Goal: Transaction & Acquisition: Purchase product/service

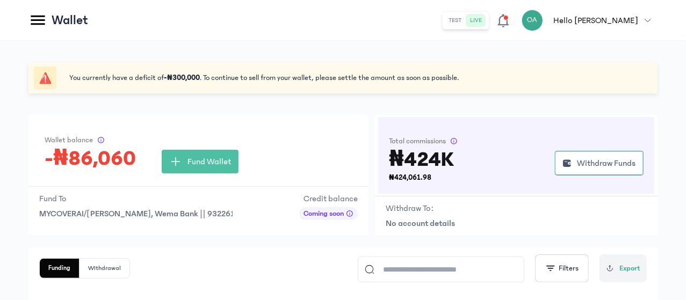
scroll to position [120, 0]
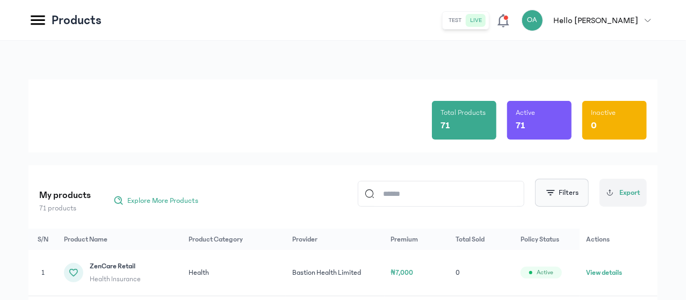
click at [552, 193] on span "button" at bounding box center [550, 193] width 11 height 11
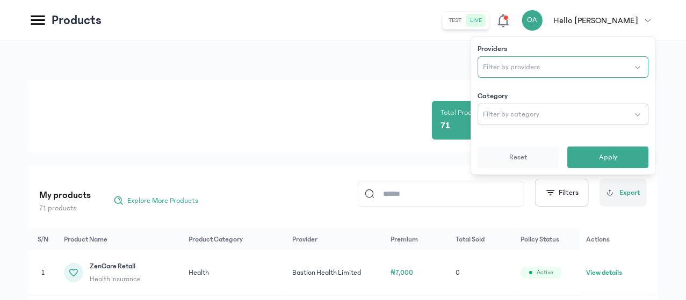
click at [495, 65] on span "Filter by providers" at bounding box center [511, 67] width 57 height 11
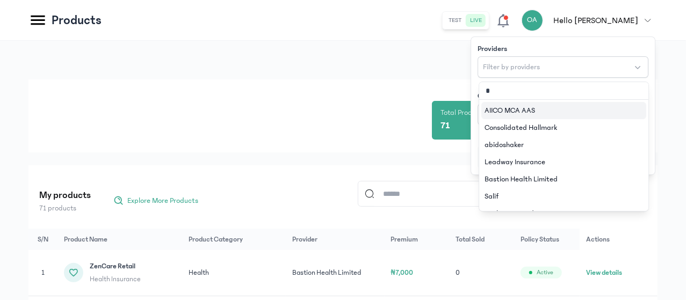
type input "**"
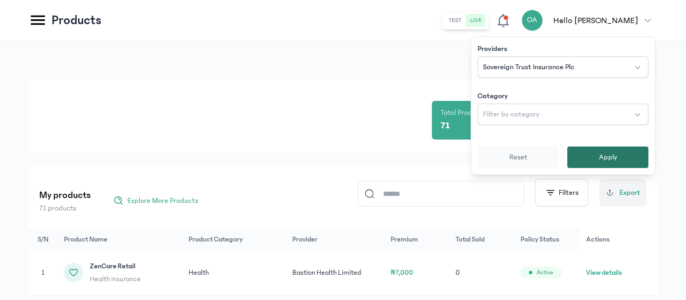
click at [594, 160] on button "Apply" at bounding box center [607, 157] width 81 height 21
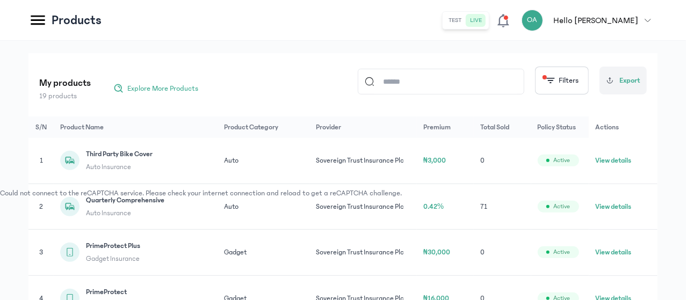
scroll to position [120, 0]
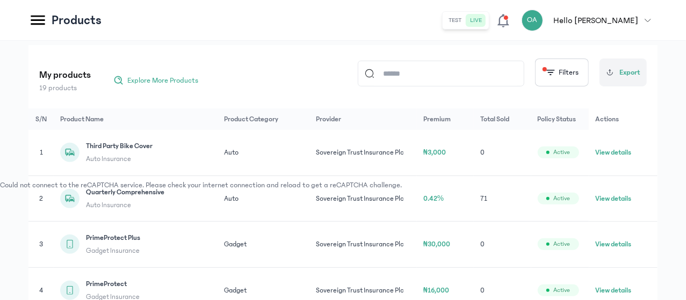
click at [622, 204] on button "View details" at bounding box center [613, 198] width 36 height 11
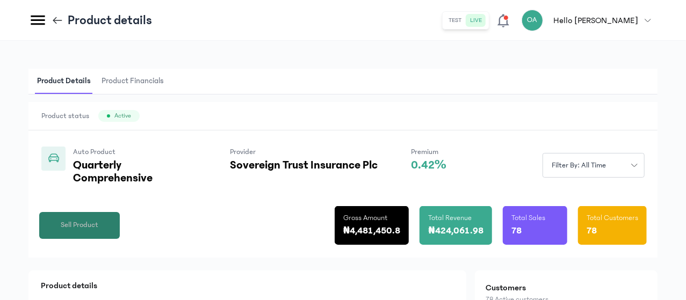
click at [120, 239] on button "Sell Product" at bounding box center [79, 225] width 81 height 27
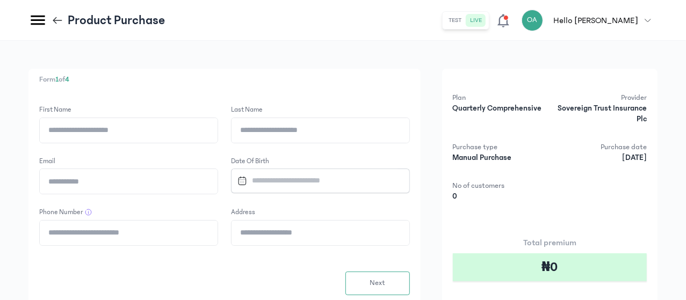
click at [218, 135] on input "First Name" at bounding box center [129, 130] width 178 height 25
type input "*****"
click at [341, 134] on input "Last Name" at bounding box center [321, 130] width 178 height 25
type input "**********"
click at [218, 184] on input "Email" at bounding box center [129, 181] width 178 height 25
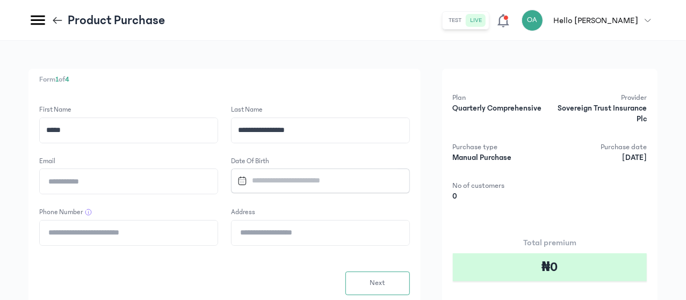
type input "**********"
click at [353, 179] on input "Datepicker input" at bounding box center [315, 180] width 165 height 23
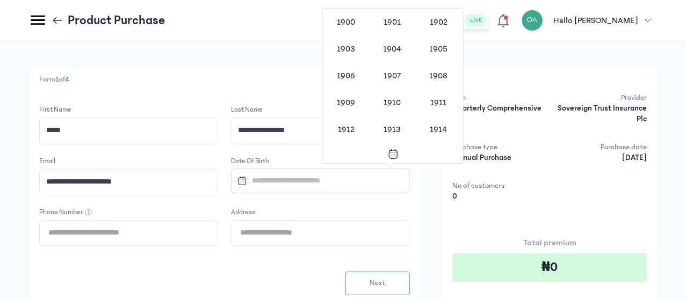
scroll to position [880, 0]
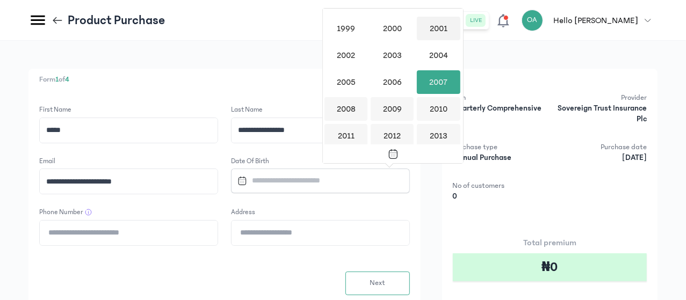
click at [435, 21] on div "2001" at bounding box center [438, 29] width 43 height 24
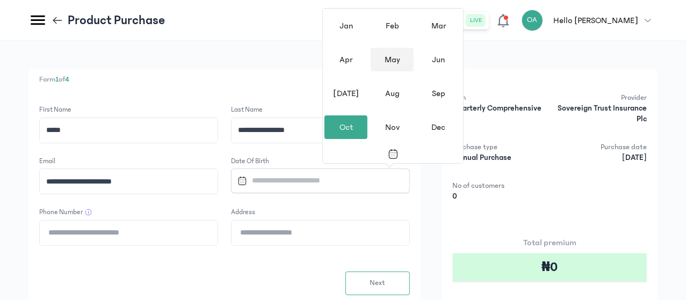
click at [397, 59] on div "May" at bounding box center [392, 60] width 43 height 24
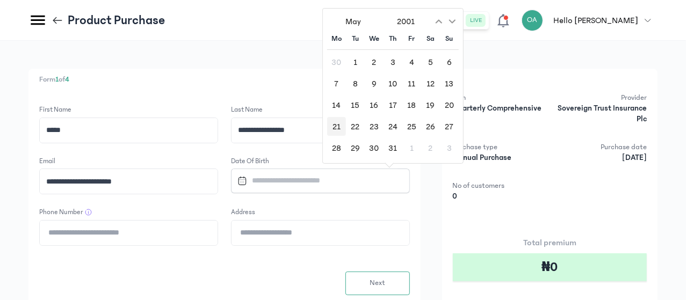
click at [337, 123] on div "21" at bounding box center [336, 126] width 19 height 19
type input "**********"
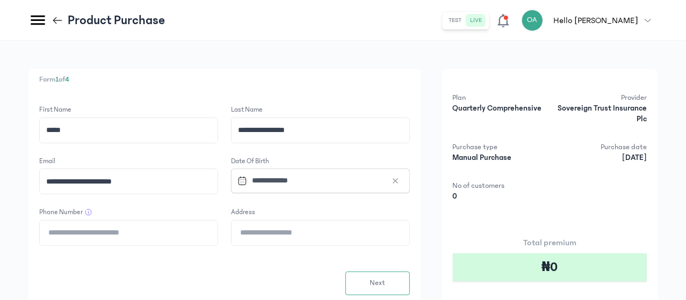
click at [218, 232] on input "Phone Number" at bounding box center [129, 233] width 178 height 25
type input "**********"
click at [341, 239] on input "Address" at bounding box center [321, 233] width 178 height 25
type input "**********"
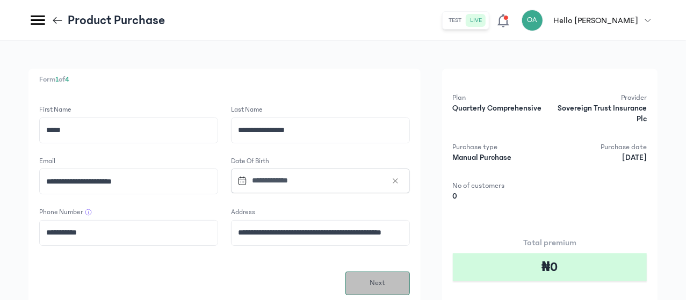
click at [385, 280] on span "Next" at bounding box center [378, 283] width 16 height 11
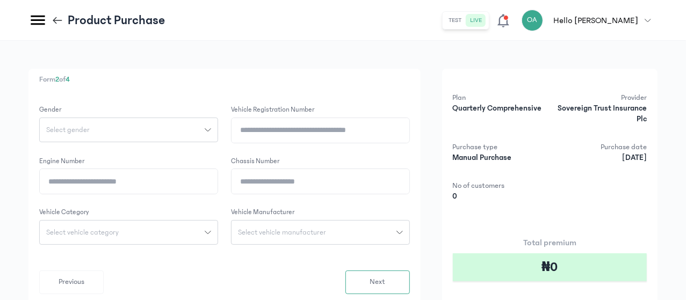
click at [205, 129] on div "Select gender" at bounding box center [122, 130] width 165 height 8
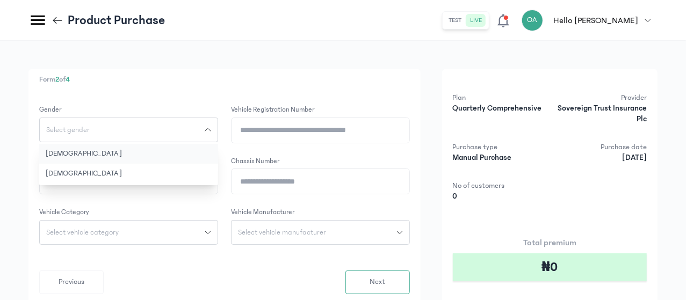
click at [218, 160] on button "[DEMOGRAPHIC_DATA]" at bounding box center [128, 154] width 179 height 20
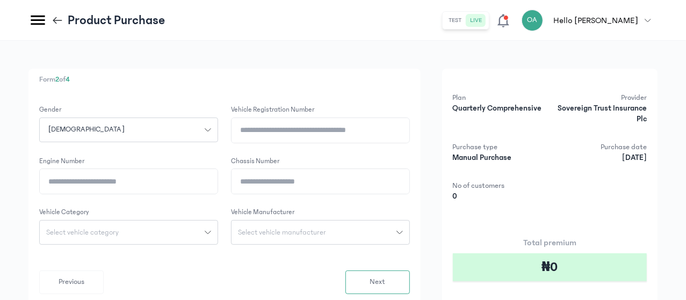
click at [351, 127] on input "Vehicle registration number" at bounding box center [321, 130] width 178 height 25
type input "********"
click at [218, 191] on input "Engine Number" at bounding box center [129, 181] width 178 height 25
click at [337, 183] on input "Chassis Number" at bounding box center [321, 181] width 178 height 25
drag, startPoint x: 405, startPoint y: 181, endPoint x: 329, endPoint y: 182, distance: 76.3
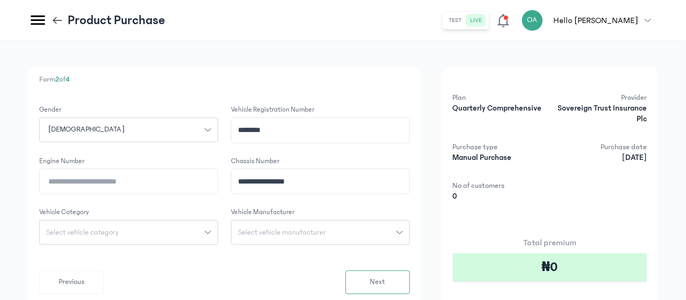
click at [329, 182] on input "**********" at bounding box center [321, 181] width 178 height 25
type input "**********"
click at [218, 186] on input "Engine Number" at bounding box center [129, 181] width 178 height 25
paste input "**********"
type input "**********"
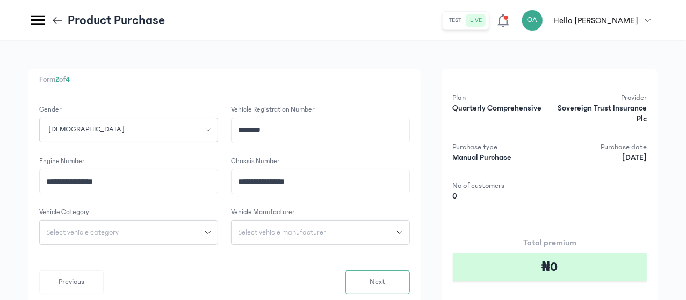
click at [125, 229] on span "Select vehicle category" at bounding box center [82, 233] width 85 height 8
click at [197, 292] on button "Car" at bounding box center [128, 296] width 179 height 20
click at [333, 234] on span "Select vehicle manufacturer" at bounding box center [282, 233] width 101 height 8
click at [362, 262] on input "search" at bounding box center [320, 256] width 170 height 19
type input "*"
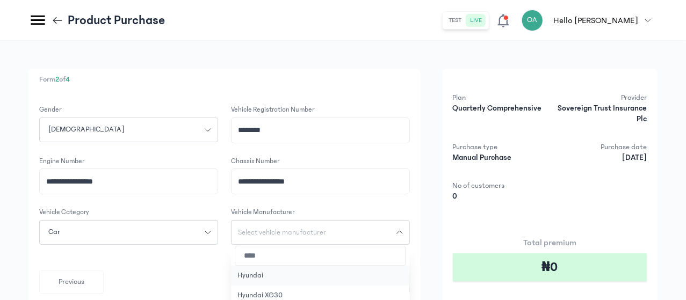
type input "****"
click at [349, 275] on button "Hyundai" at bounding box center [320, 276] width 179 height 20
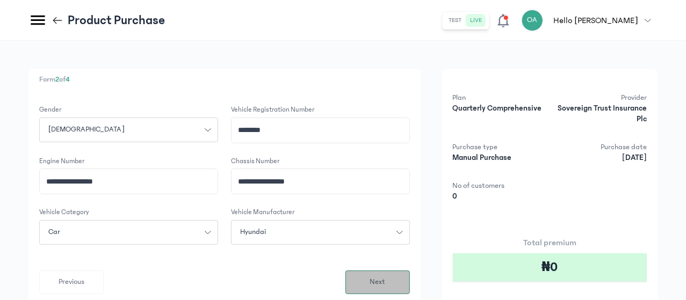
click at [385, 284] on span "Next" at bounding box center [378, 282] width 16 height 11
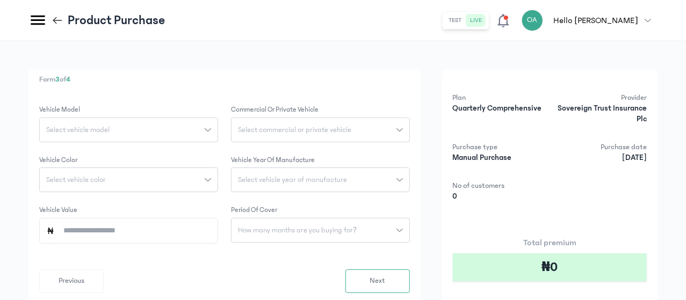
click at [218, 136] on button "Select vehicle model" at bounding box center [128, 130] width 179 height 25
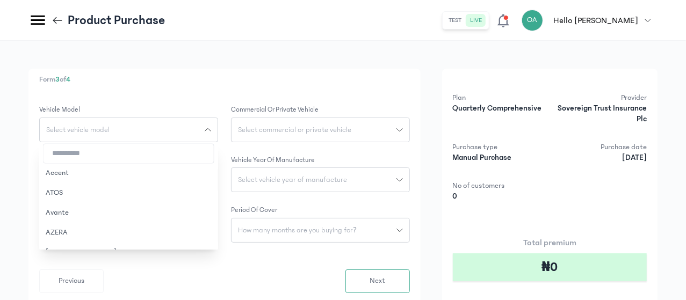
click at [214, 154] on input "search" at bounding box center [129, 153] width 170 height 19
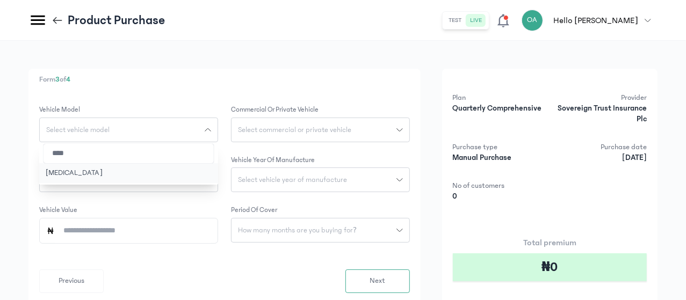
type input "****"
click at [210, 175] on button "[MEDICAL_DATA]" at bounding box center [128, 173] width 179 height 20
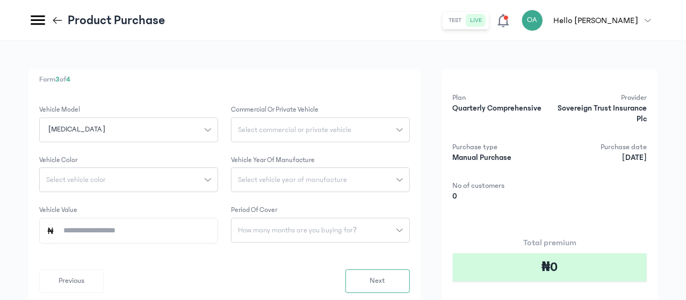
click at [358, 129] on span "Select commercial or private vehicle" at bounding box center [295, 130] width 126 height 8
click at [354, 154] on button "Private" at bounding box center [320, 154] width 179 height 20
click at [353, 179] on span "Select vehicle year of manufacture" at bounding box center [293, 180] width 122 height 8
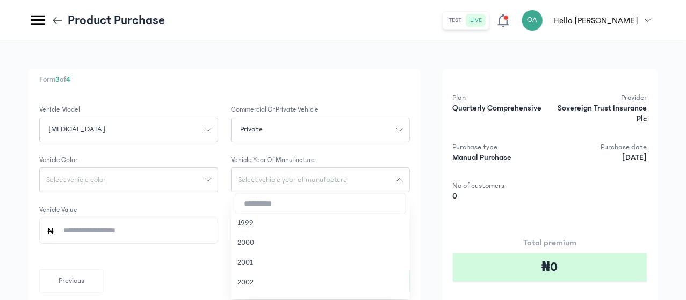
click at [205, 181] on div "Select vehicle color" at bounding box center [122, 180] width 165 height 8
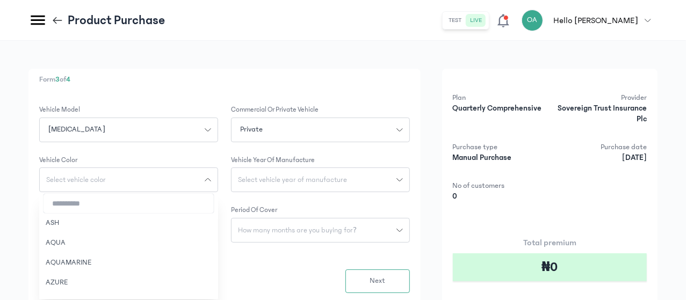
click at [210, 206] on input "search" at bounding box center [129, 203] width 170 height 19
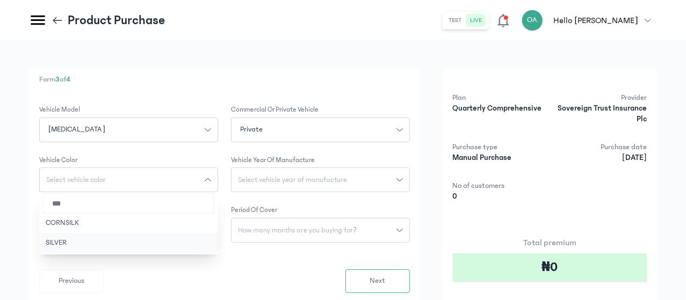
type input "***"
click at [198, 240] on button "SILVER" at bounding box center [128, 243] width 179 height 20
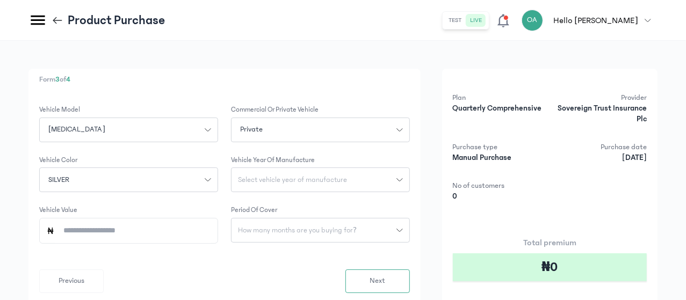
click at [206, 232] on input "Vehicle Value" at bounding box center [133, 231] width 156 height 25
type input "*********"
click at [354, 181] on span "Select vehicle year of manufacture" at bounding box center [293, 180] width 122 height 8
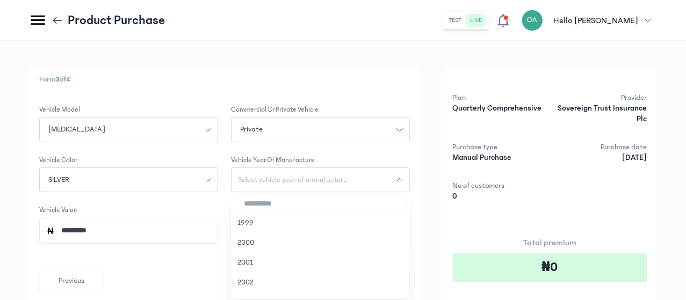
click at [342, 207] on input "search" at bounding box center [320, 203] width 170 height 19
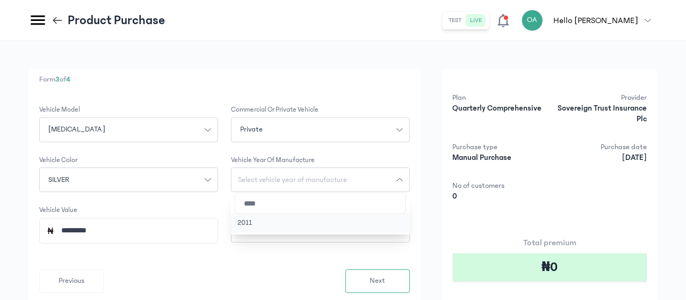
type input "****"
click at [334, 219] on button "2011" at bounding box center [320, 223] width 179 height 20
click at [348, 228] on span "How many months are you buying for?" at bounding box center [298, 231] width 132 height 8
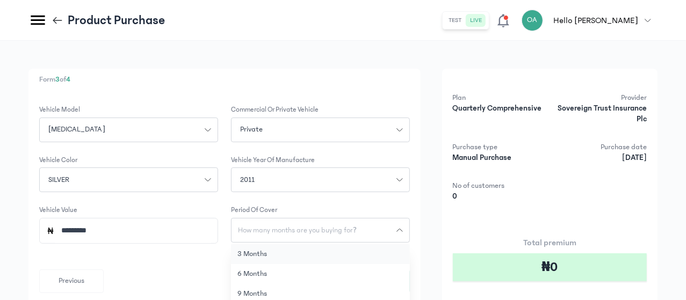
click at [348, 251] on button "3 months" at bounding box center [320, 254] width 179 height 20
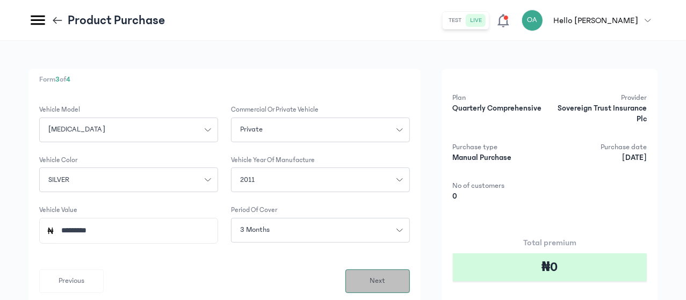
click at [385, 279] on span "Next" at bounding box center [378, 281] width 16 height 11
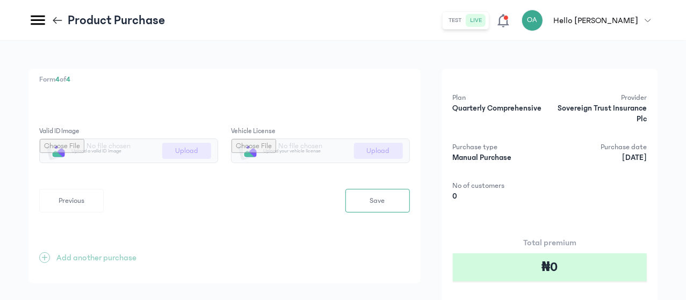
click at [218, 147] on input "file" at bounding box center [129, 151] width 178 height 24
type input "**********"
click at [409, 150] on input "file" at bounding box center [321, 151] width 178 height 24
type input "**********"
click at [410, 205] on button "Save" at bounding box center [377, 201] width 64 height 24
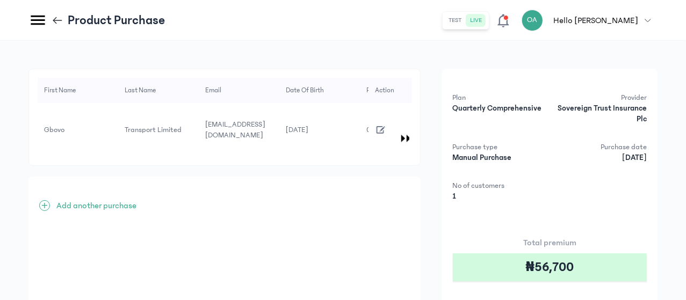
drag, startPoint x: 686, startPoint y: 195, endPoint x: 686, endPoint y: 205, distance: 10.2
click at [686, 205] on html "MyCoverAi Get Started DASHBOARD Analytics ADMIN Sales Policies Claims Customers…" at bounding box center [343, 156] width 686 height 312
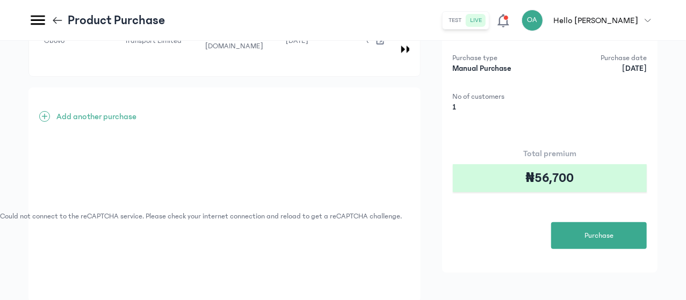
scroll to position [109, 0]
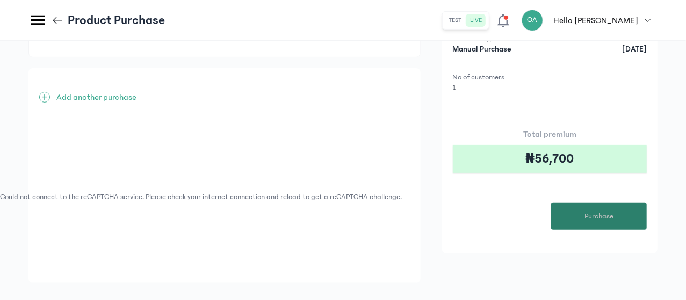
click at [608, 214] on span "Purchase" at bounding box center [599, 216] width 29 height 11
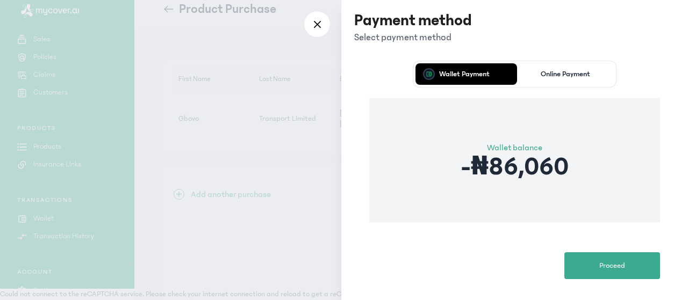
scroll to position [85, 0]
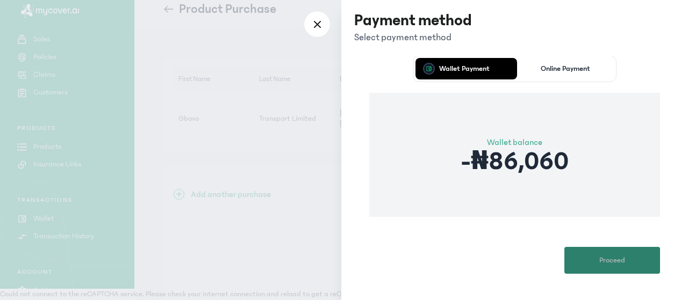
click at [602, 255] on span "Proceed" at bounding box center [612, 260] width 26 height 11
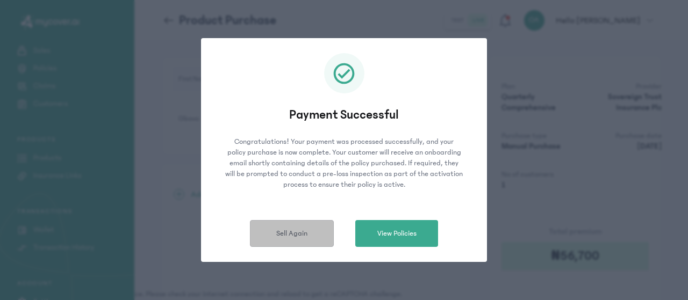
click at [306, 230] on span "Sell Again" at bounding box center [291, 233] width 31 height 11
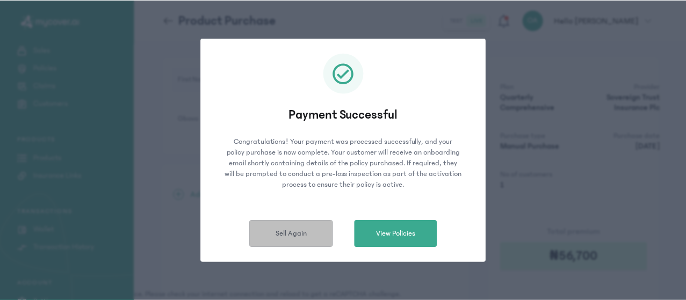
scroll to position [96, 0]
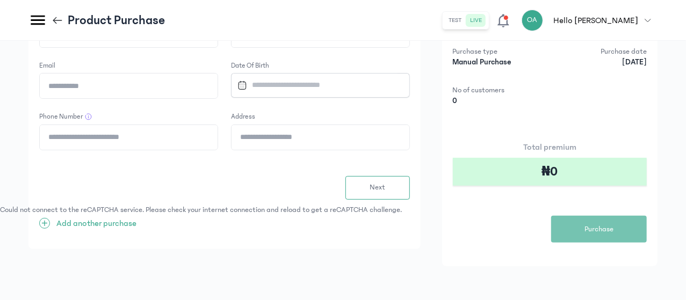
click at [162, 100] on div "Form 1 of 4 First Name Last Name Email Date of Birth Phone Number Address Next …" at bounding box center [224, 111] width 392 height 276
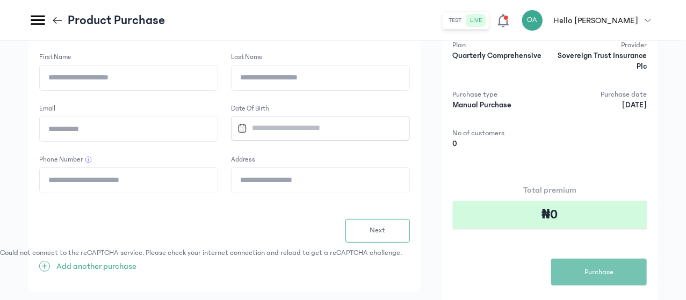
scroll to position [31, 0]
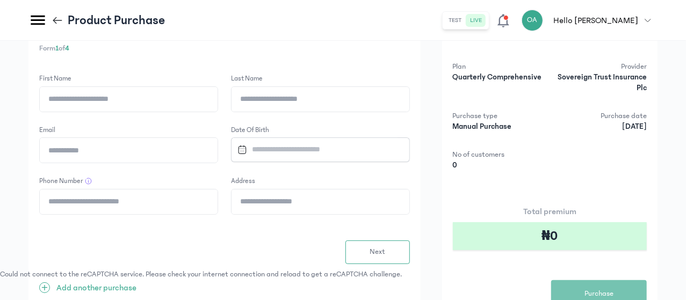
click at [203, 108] on input "First Name" at bounding box center [129, 99] width 178 height 25
type input "*"
type input "*****"
click at [337, 100] on input "Last Name" at bounding box center [321, 99] width 178 height 25
type input "**********"
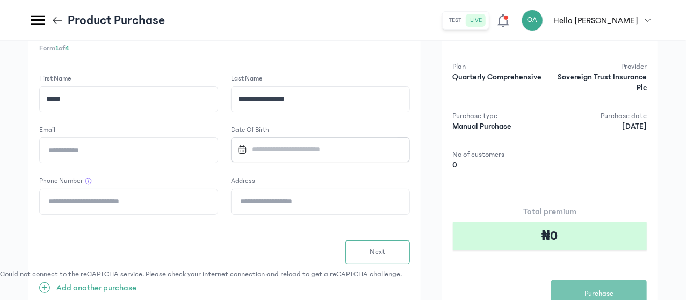
click at [218, 152] on input "Email" at bounding box center [129, 150] width 178 height 25
type input "**********"
click at [353, 146] on input "Datepicker input" at bounding box center [315, 149] width 165 height 23
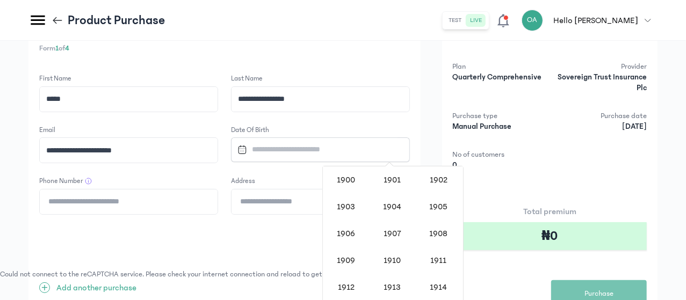
scroll to position [880, 0]
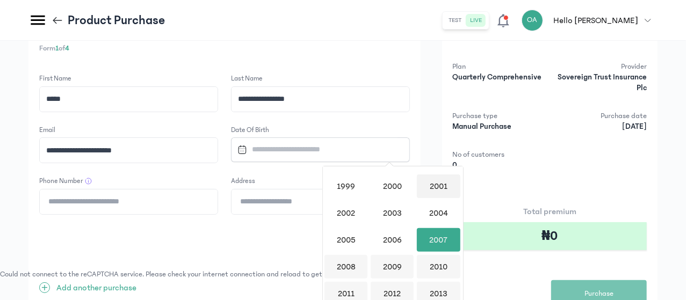
click at [432, 185] on div "2001" at bounding box center [438, 187] width 43 height 24
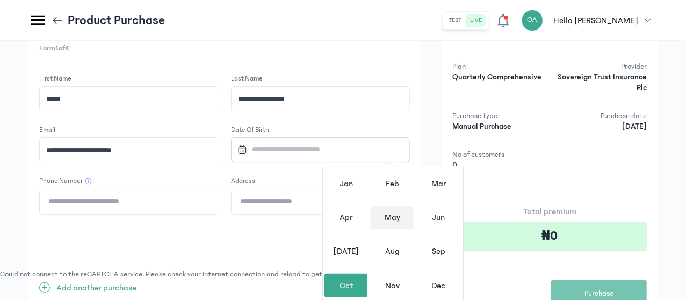
click at [391, 213] on div "May" at bounding box center [392, 218] width 43 height 24
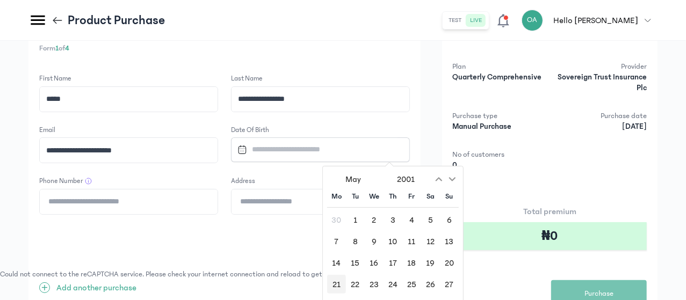
click at [334, 276] on div "21" at bounding box center [336, 284] width 19 height 19
type input "**********"
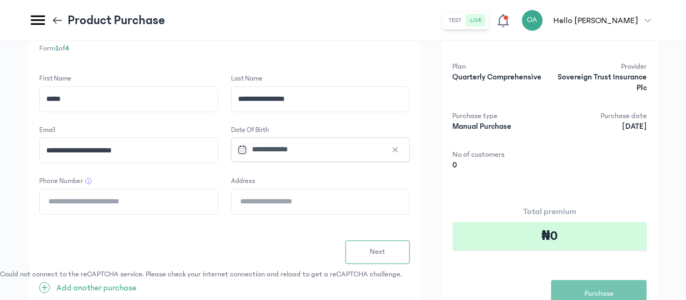
click at [218, 204] on input "Phone Number" at bounding box center [129, 202] width 178 height 25
type input "**********"
click at [340, 199] on input "Address" at bounding box center [321, 202] width 178 height 25
type input "**********"
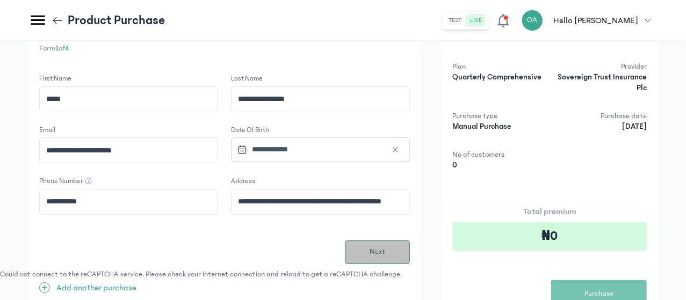
click at [410, 256] on button "Next" at bounding box center [377, 253] width 64 height 24
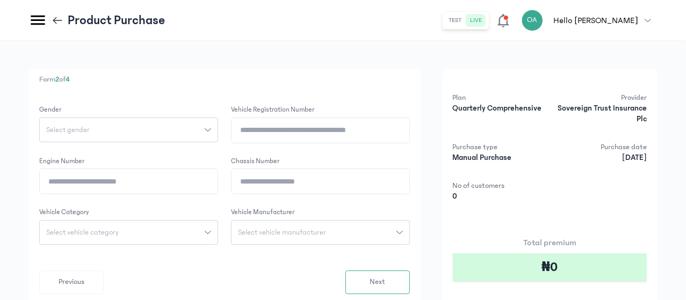
click at [205, 128] on div "Select gender" at bounding box center [122, 130] width 165 height 8
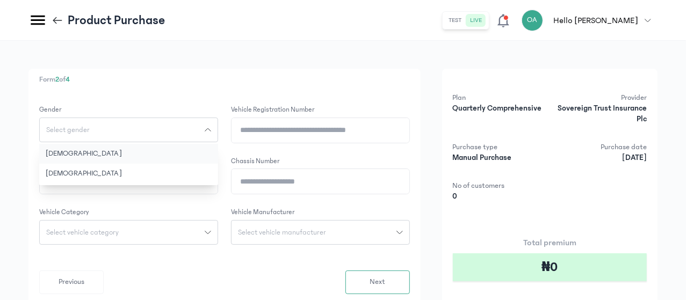
click at [201, 155] on button "[DEMOGRAPHIC_DATA]" at bounding box center [128, 154] width 179 height 20
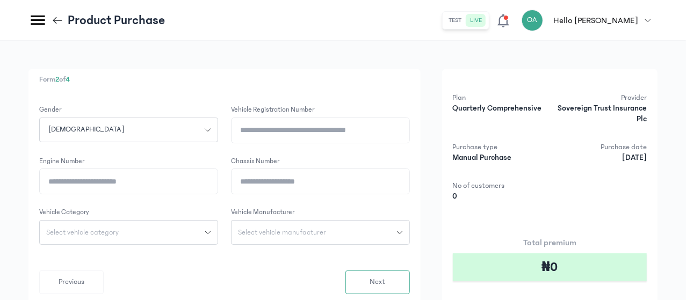
click at [351, 131] on input "Vehicle registration number" at bounding box center [321, 130] width 178 height 25
type input "********"
click at [337, 183] on input "Chassis Number" at bounding box center [321, 181] width 178 height 25
drag, startPoint x: 402, startPoint y: 182, endPoint x: 321, endPoint y: 181, distance: 80.6
click at [321, 181] on form "**********" at bounding box center [224, 200] width 371 height 190
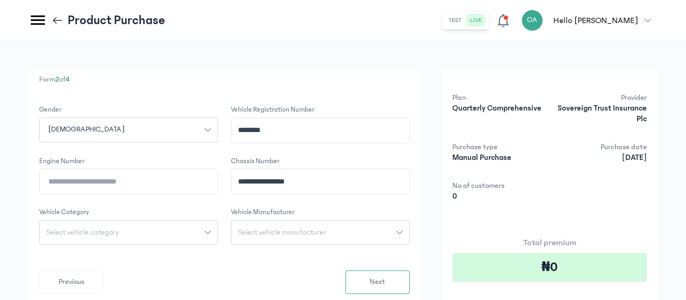
type input "**********"
click at [218, 184] on input "Engine Number" at bounding box center [129, 181] width 178 height 25
paste input "**********"
type input "**********"
click at [125, 231] on span "Select vehicle category" at bounding box center [82, 233] width 85 height 8
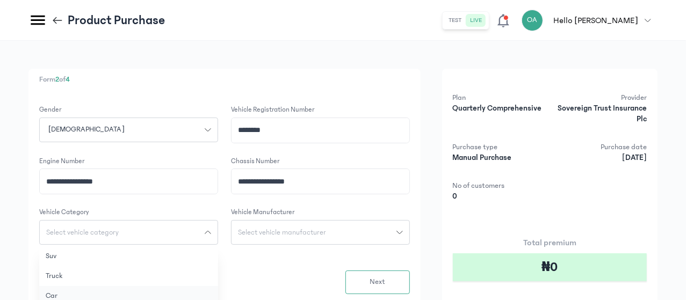
click at [202, 292] on button "Car" at bounding box center [128, 296] width 179 height 20
click at [351, 236] on button "Select vehicle manufacturer" at bounding box center [320, 232] width 179 height 25
click at [348, 256] on input "search" at bounding box center [320, 256] width 170 height 19
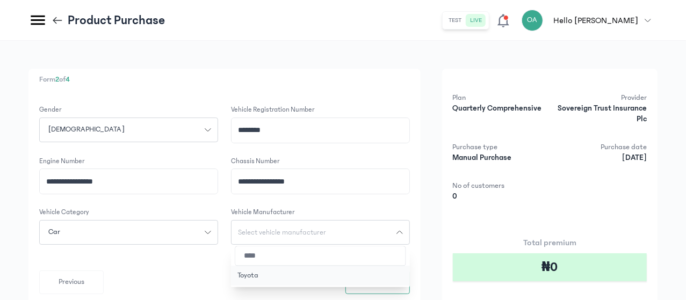
type input "****"
click at [347, 273] on button "Toyota" at bounding box center [320, 276] width 179 height 20
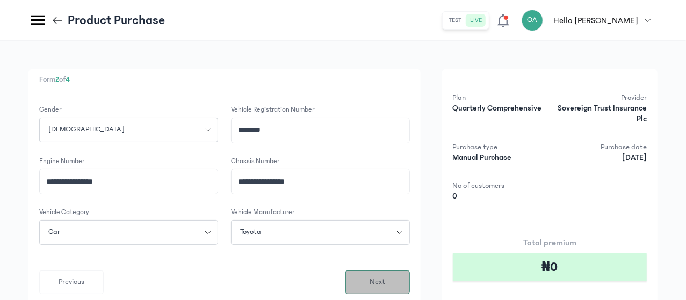
click at [410, 277] on button "Next" at bounding box center [377, 283] width 64 height 24
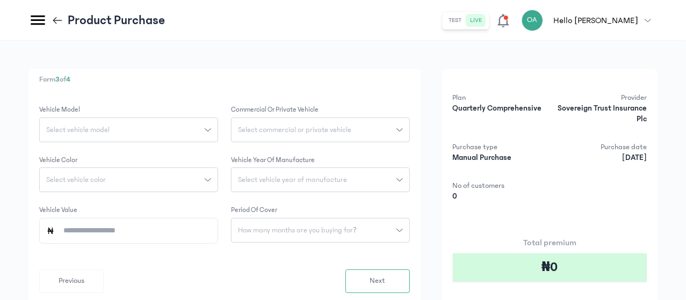
click at [205, 126] on div "Select vehicle model" at bounding box center [122, 130] width 165 height 8
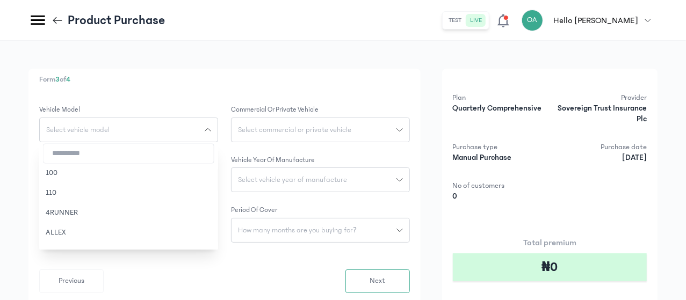
click at [214, 154] on input "search" at bounding box center [129, 153] width 170 height 19
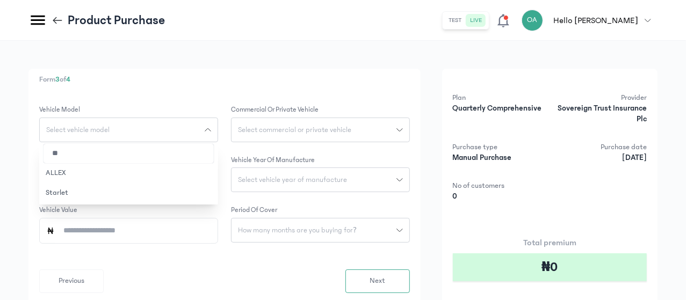
type input "*"
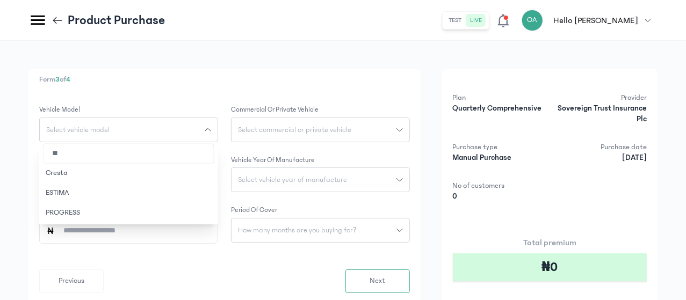
type input "*"
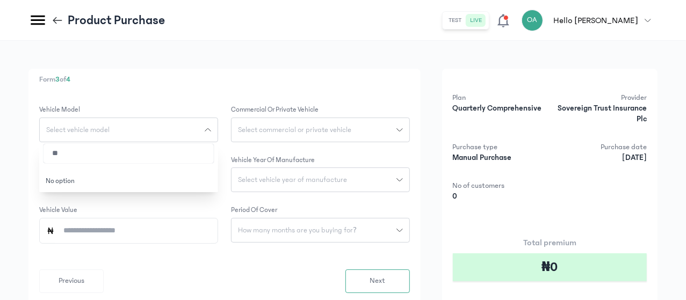
type input "*"
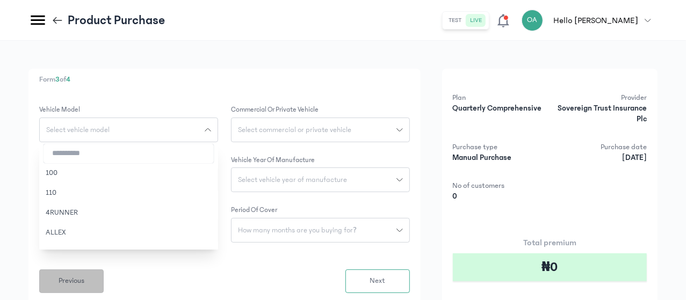
click at [104, 275] on button "Previous" at bounding box center [71, 282] width 64 height 24
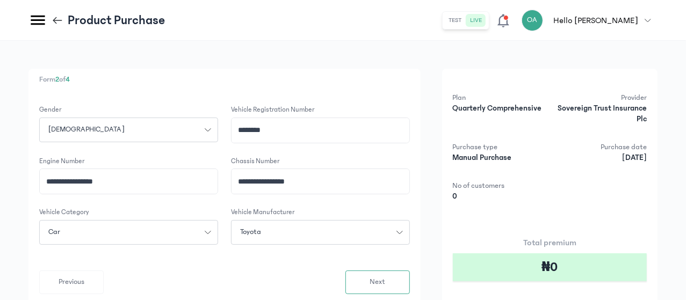
click at [410, 226] on button "Toyota" at bounding box center [320, 232] width 179 height 25
click at [365, 256] on input "search" at bounding box center [320, 256] width 170 height 19
type input "***"
click at [349, 273] on button "Lexus" at bounding box center [320, 276] width 179 height 20
click at [385, 278] on span "Next" at bounding box center [378, 282] width 16 height 11
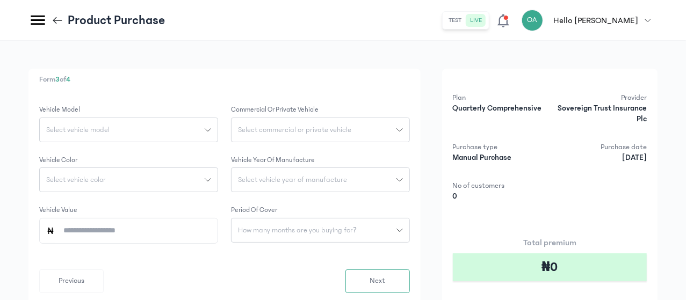
click at [218, 124] on button "Select vehicle model" at bounding box center [128, 130] width 179 height 25
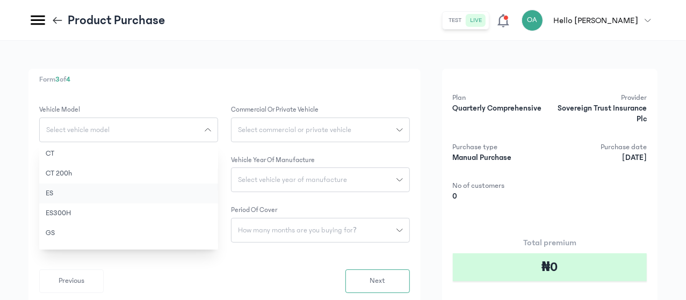
click at [218, 195] on button "ES" at bounding box center [128, 194] width 179 height 20
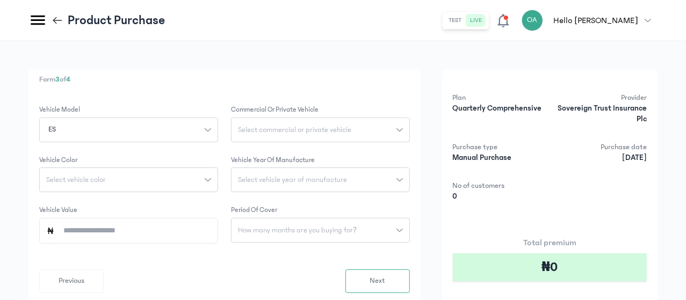
click at [200, 128] on div "ES" at bounding box center [122, 129] width 165 height 11
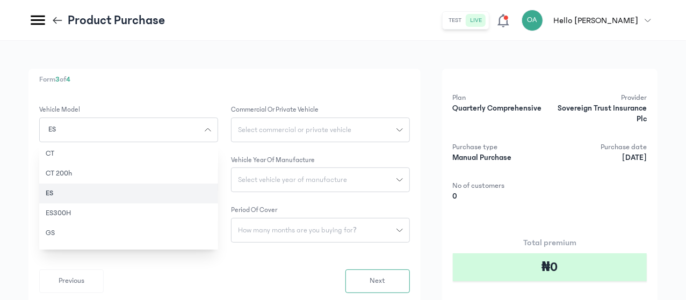
click at [200, 128] on div "ES" at bounding box center [122, 129] width 165 height 11
click at [62, 127] on span "ES" at bounding box center [52, 129] width 20 height 11
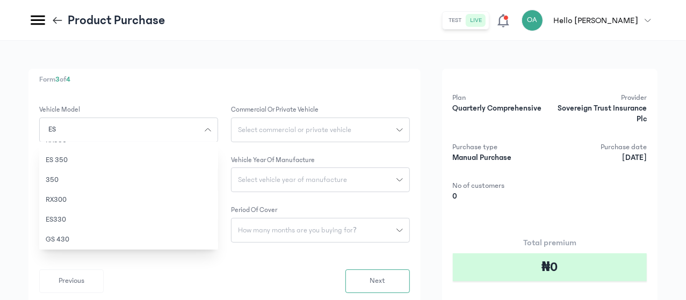
scroll to position [254, 0]
click at [213, 158] on button "ES 350" at bounding box center [128, 159] width 179 height 20
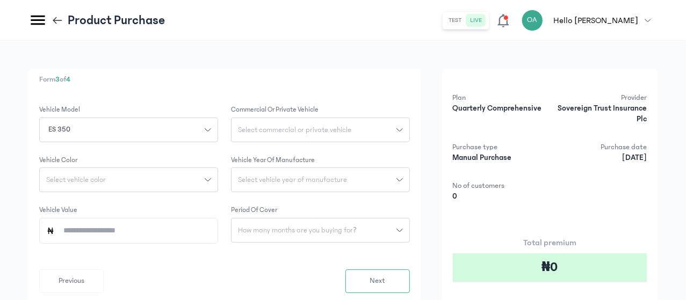
click at [358, 126] on span "Select commercial or private vehicle" at bounding box center [295, 130] width 126 height 8
click at [366, 151] on button "Private" at bounding box center [320, 154] width 179 height 20
click at [205, 178] on div "Select vehicle color" at bounding box center [122, 180] width 165 height 8
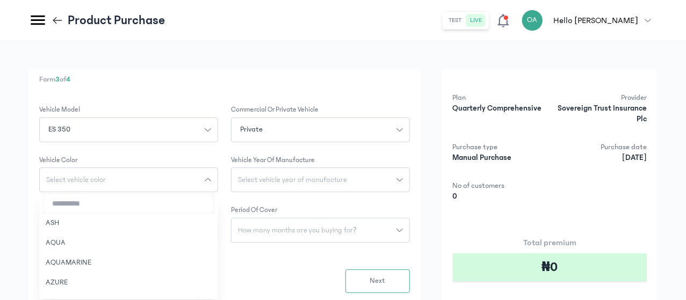
click at [210, 204] on input "search" at bounding box center [129, 203] width 170 height 19
type input "***"
click at [201, 285] on button "RED" at bounding box center [128, 288] width 179 height 20
click at [354, 181] on span "Select vehicle year of manufacture" at bounding box center [293, 180] width 122 height 8
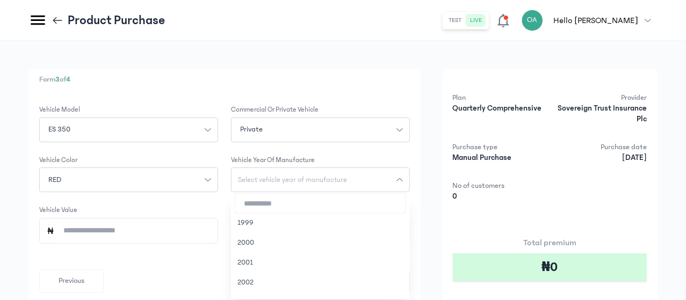
click at [356, 211] on input "search" at bounding box center [320, 203] width 170 height 19
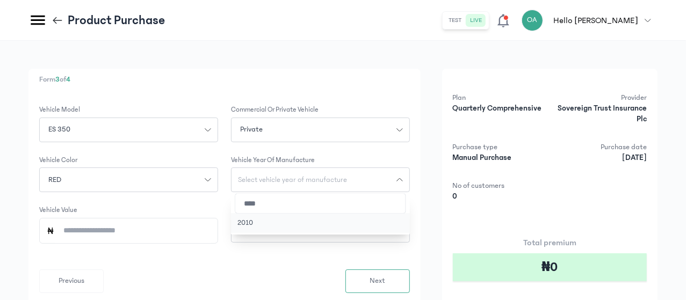
type input "****"
click at [349, 227] on button "2010" at bounding box center [320, 223] width 179 height 20
click at [211, 227] on input "Vehicle Value" at bounding box center [133, 231] width 156 height 25
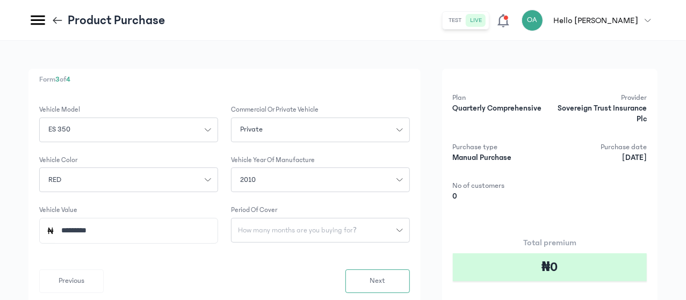
type input "*********"
click at [363, 230] on span "How many months are you buying for?" at bounding box center [298, 231] width 132 height 8
click at [357, 255] on button "3 months" at bounding box center [320, 254] width 179 height 20
click at [385, 279] on span "Next" at bounding box center [378, 281] width 16 height 11
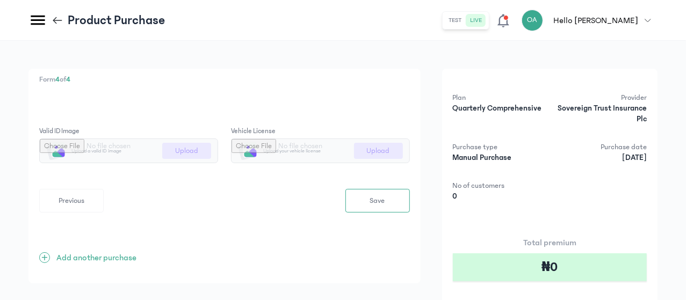
click at [218, 150] on input "file" at bounding box center [129, 151] width 178 height 24
type input "**********"
click at [409, 154] on input "file" at bounding box center [321, 151] width 178 height 24
type input "**********"
click at [410, 200] on button "Save" at bounding box center [377, 201] width 64 height 24
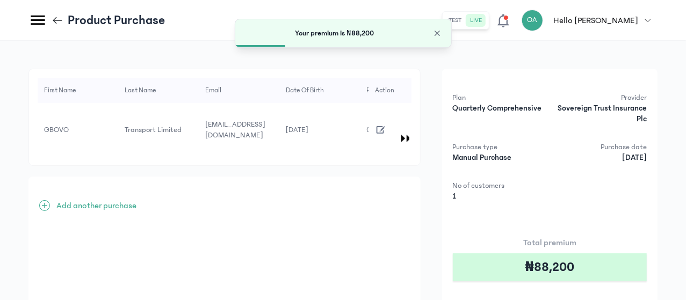
scroll to position [11, 0]
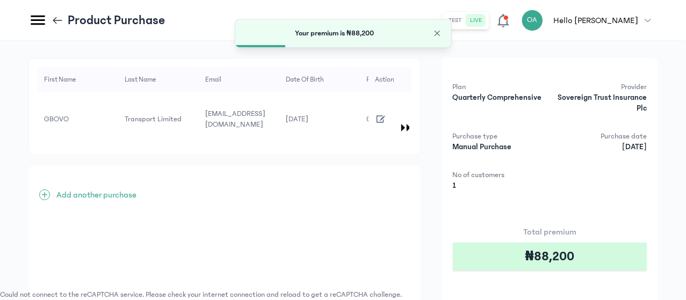
drag, startPoint x: 686, startPoint y: 186, endPoint x: 687, endPoint y: 295, distance: 108.5
click at [686, 295] on html "MyCoverAi Get Started DASHBOARD Analytics ADMIN Sales Policies Claims Customers…" at bounding box center [343, 145] width 686 height 312
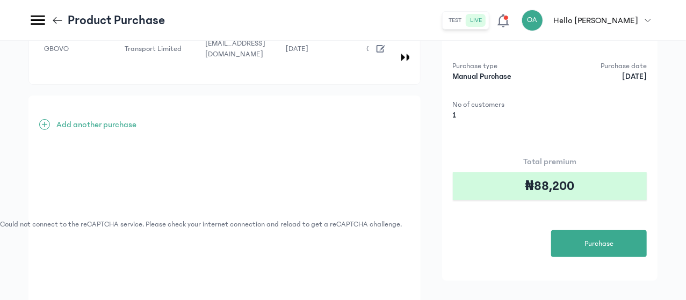
scroll to position [116, 0]
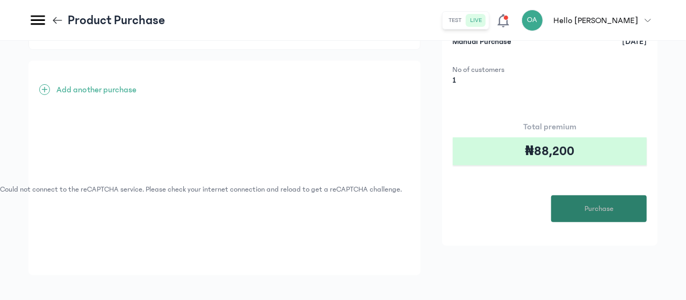
click at [584, 211] on button "Purchase" at bounding box center [599, 209] width 96 height 27
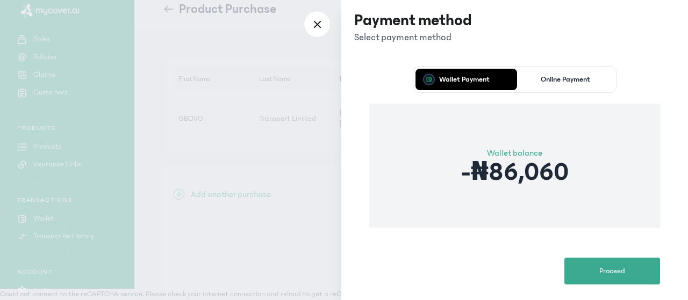
scroll to position [86, 0]
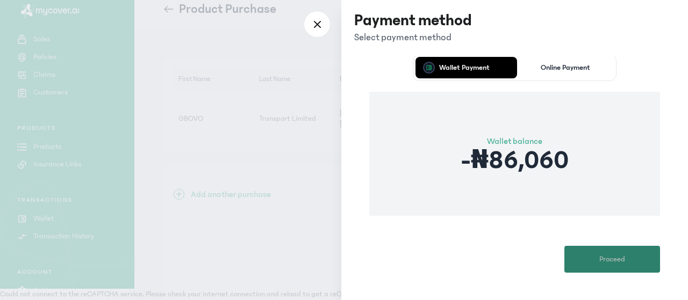
click at [581, 250] on button "Proceed" at bounding box center [612, 259] width 96 height 27
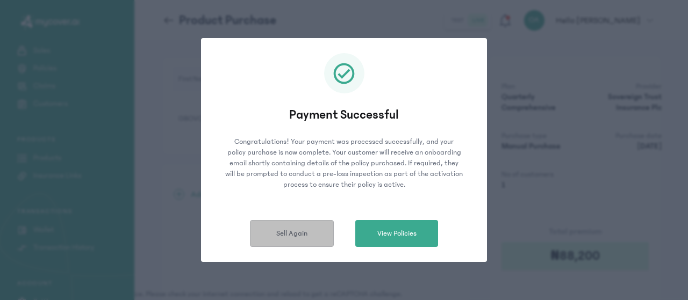
click at [298, 234] on span "Sell Again" at bounding box center [291, 233] width 31 height 11
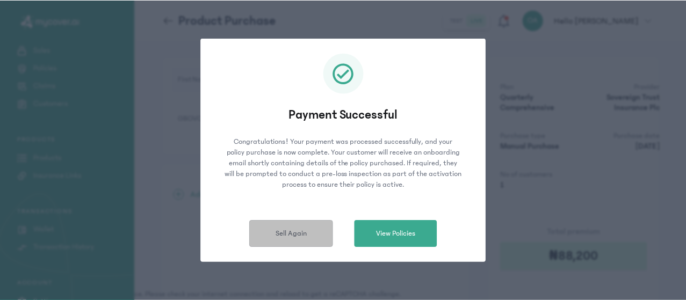
scroll to position [96, 0]
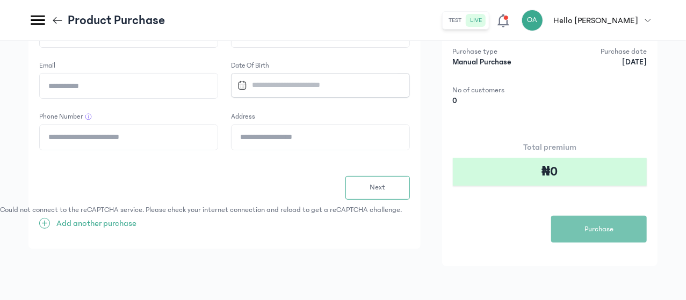
click at [218, 67] on div "Email" at bounding box center [128, 66] width 179 height 11
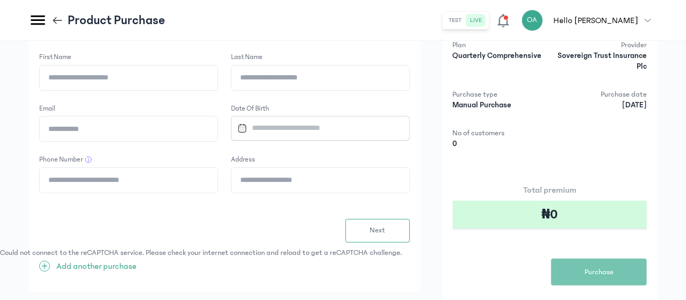
scroll to position [31, 0]
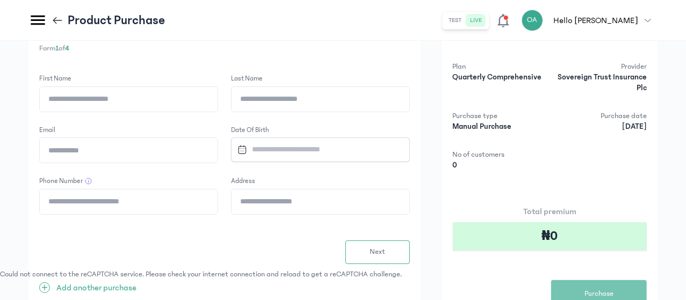
click at [218, 102] on input "First Name" at bounding box center [129, 99] width 178 height 25
type input "*****"
click at [335, 105] on input "Last Name" at bounding box center [321, 99] width 178 height 25
type input "**********"
click at [218, 155] on input "Email" at bounding box center [129, 150] width 178 height 25
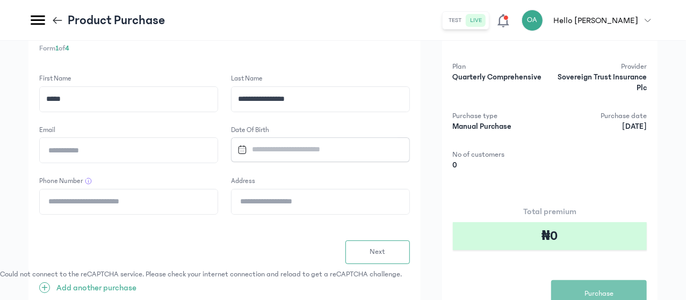
type input "**********"
click at [376, 155] on input "Datepicker input" at bounding box center [315, 149] width 165 height 23
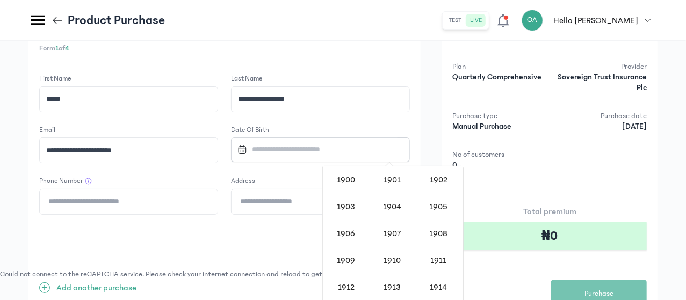
scroll to position [880, 0]
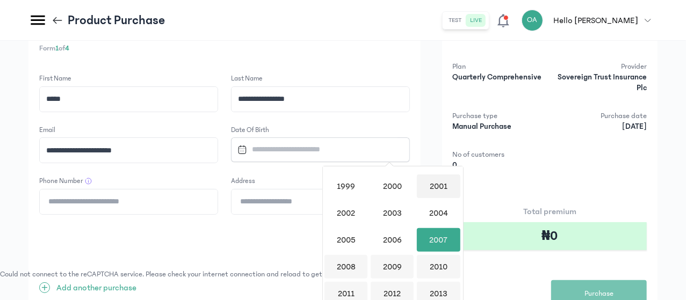
click at [439, 181] on div "2001" at bounding box center [438, 187] width 43 height 24
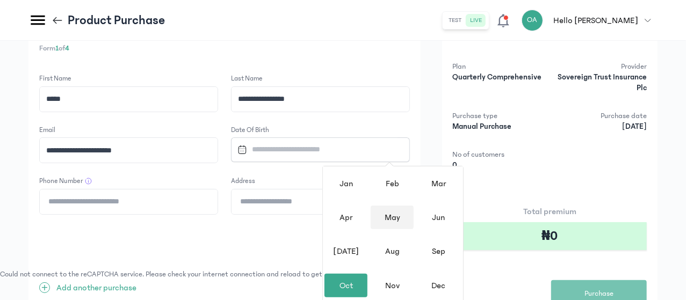
click at [397, 217] on div "May" at bounding box center [392, 218] width 43 height 24
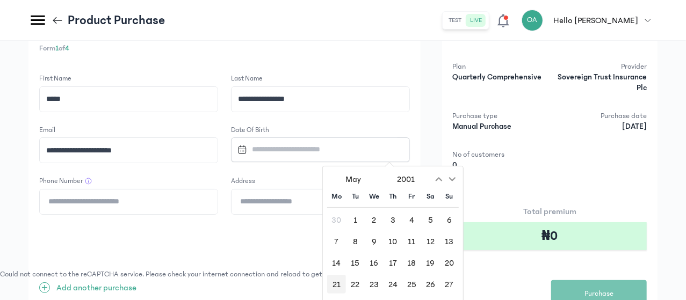
click at [336, 283] on div "21" at bounding box center [336, 284] width 19 height 19
type input "**********"
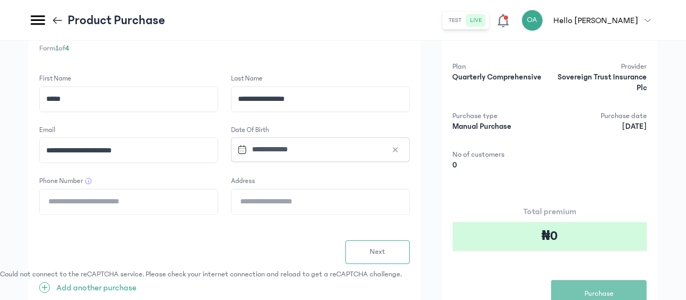
click at [218, 199] on input "Phone Number" at bounding box center [129, 202] width 178 height 25
type input "**********"
click at [344, 206] on input "Address" at bounding box center [321, 202] width 178 height 25
type input "**********"
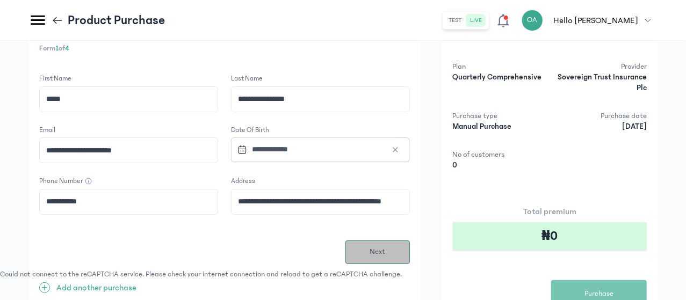
click at [385, 250] on span "Next" at bounding box center [378, 252] width 16 height 11
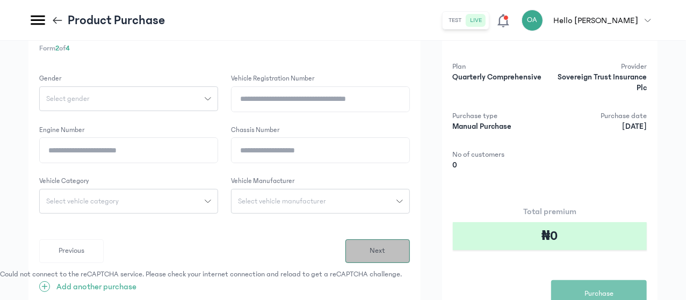
scroll to position [0, 0]
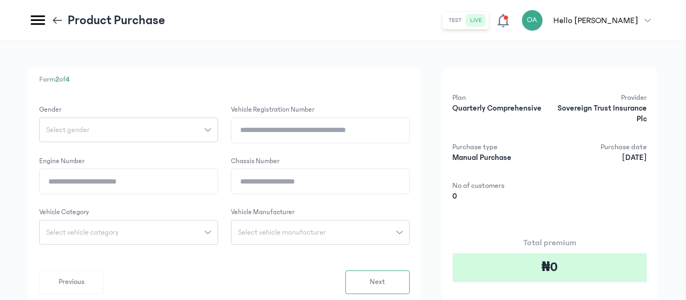
click at [205, 129] on div "Select gender" at bounding box center [122, 130] width 165 height 8
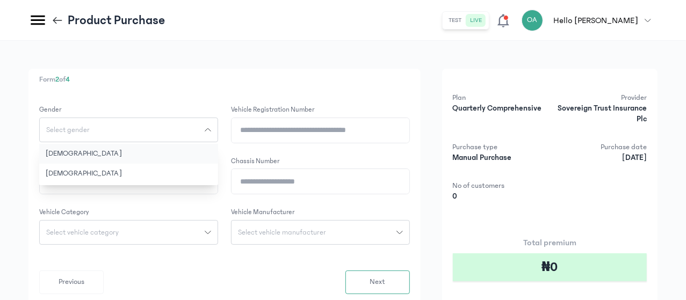
click at [218, 149] on button "[DEMOGRAPHIC_DATA]" at bounding box center [128, 154] width 179 height 20
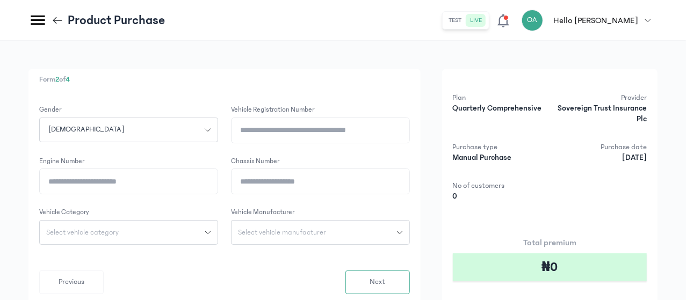
click at [360, 128] on input "Vehicle registration number" at bounding box center [321, 130] width 178 height 25
click at [63, 21] on icon at bounding box center [58, 21] width 12 height 12
click at [358, 133] on input "Vehicle registration number" at bounding box center [321, 130] width 178 height 25
type input "********"
click at [218, 179] on input "Engine Number" at bounding box center [129, 181] width 178 height 25
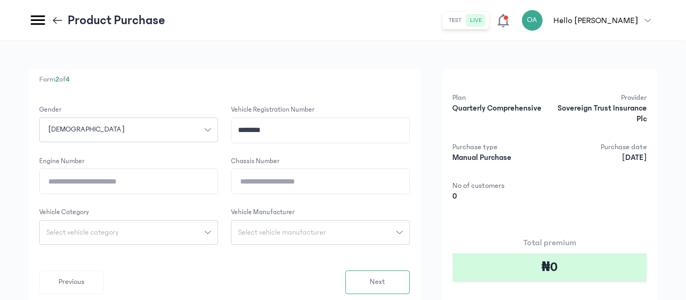
click at [344, 183] on input "Chassis Number" at bounding box center [321, 181] width 178 height 25
click at [338, 26] on header "Product Purchase test live OA Hello [PERSON_NAME] [PERSON_NAME] [EMAIL_ADDRESS]…" at bounding box center [343, 20] width 686 height 41
click at [63, 22] on icon at bounding box center [58, 21] width 12 height 12
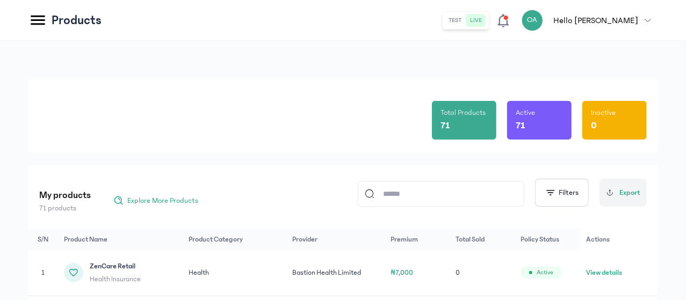
scroll to position [74, 0]
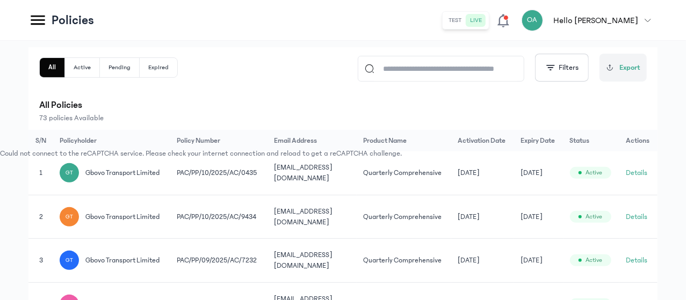
scroll to position [153, 0]
click at [563, 190] on td "[DATE]" at bounding box center [538, 173] width 49 height 44
click at [645, 171] on td "Details" at bounding box center [638, 173] width 38 height 44
click at [634, 177] on button "Details" at bounding box center [636, 172] width 21 height 11
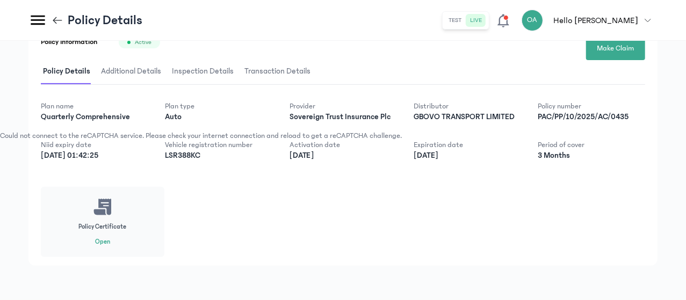
scroll to position [190, 0]
click at [110, 243] on button "Open" at bounding box center [102, 242] width 15 height 9
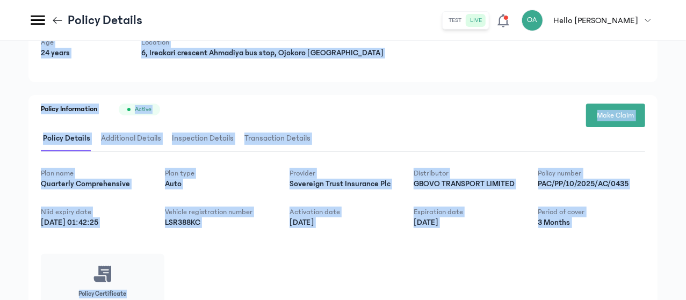
drag, startPoint x: 686, startPoint y: 156, endPoint x: 687, endPoint y: 321, distance: 165.0
click at [686, 198] on html "MyCoverAi Get Started DASHBOARD Analytics ADMIN Sales Policies Claims Customers…" at bounding box center [343, 47] width 686 height 300
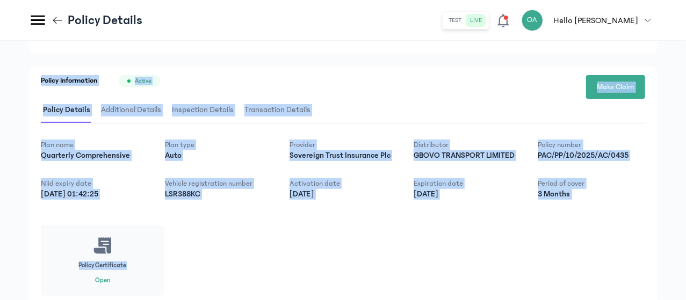
click at [409, 262] on div "Plan name Quarterly Comprehensive Plan type Auto Provider Sovereign Trust Insur…" at bounding box center [343, 218] width 604 height 156
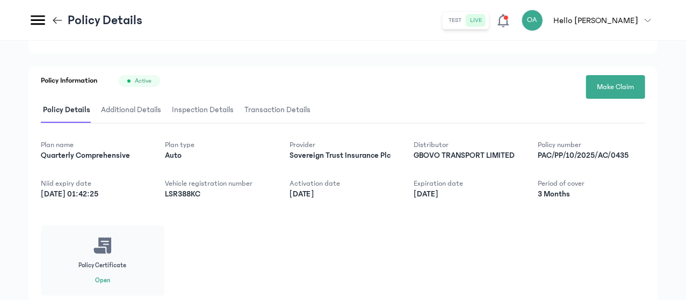
click at [163, 103] on span "Additional Details" at bounding box center [131, 110] width 64 height 25
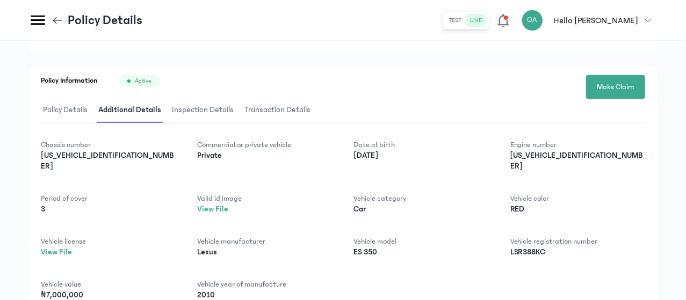
click at [319, 247] on p "Lexus" at bounding box center [264, 252] width 135 height 11
click at [72, 248] on link "View File" at bounding box center [56, 252] width 31 height 9
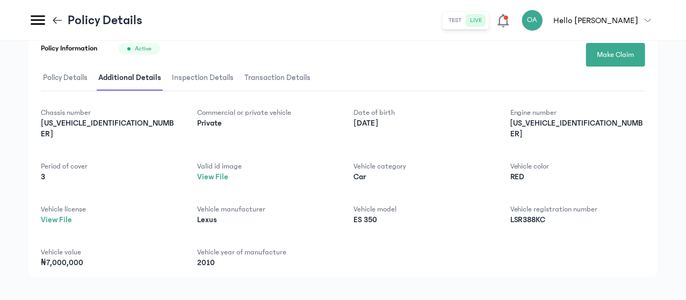
scroll to position [131, 0]
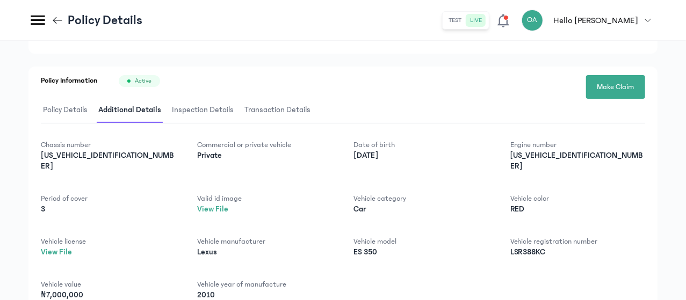
click at [236, 107] on span "Inspection Details" at bounding box center [203, 110] width 66 height 25
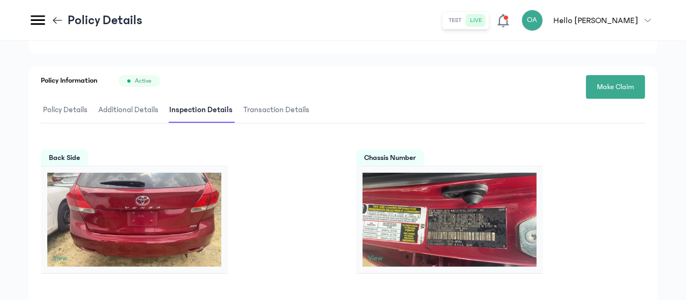
click at [312, 107] on span "Transaction Details" at bounding box center [276, 110] width 70 height 25
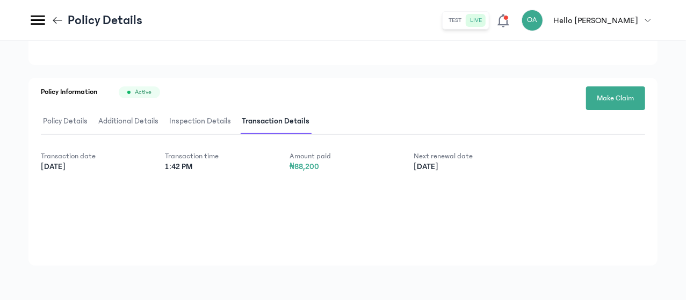
scroll to position [119, 0]
click at [233, 127] on span "Inspection Details" at bounding box center [200, 122] width 66 height 25
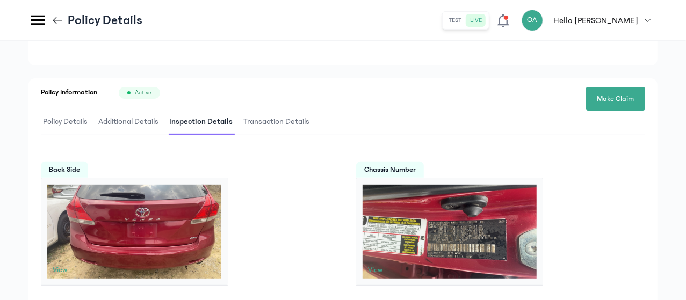
click at [63, 19] on icon at bounding box center [58, 21] width 12 height 12
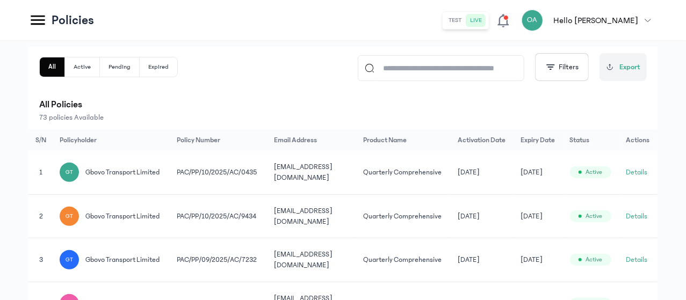
scroll to position [160, 0]
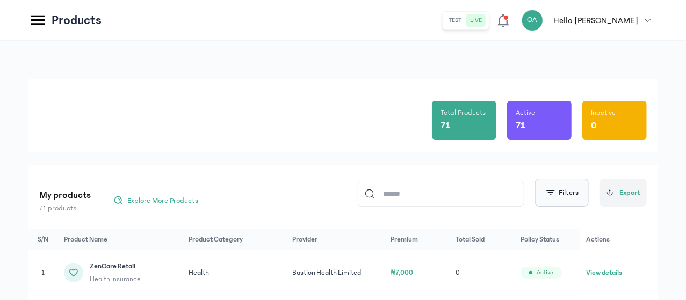
click at [552, 194] on span "button" at bounding box center [550, 193] width 11 height 11
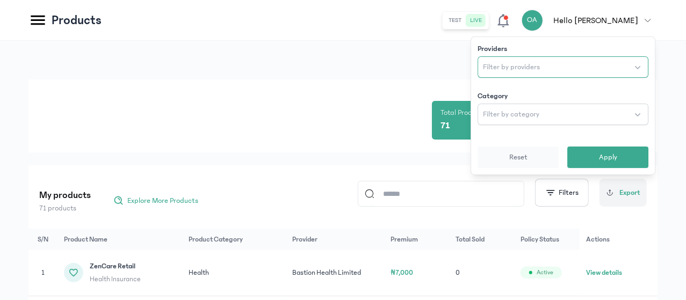
click at [514, 64] on span "Filter by providers" at bounding box center [511, 67] width 57 height 11
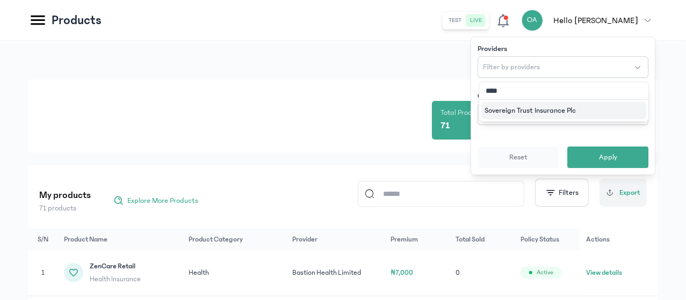
type input "*****"
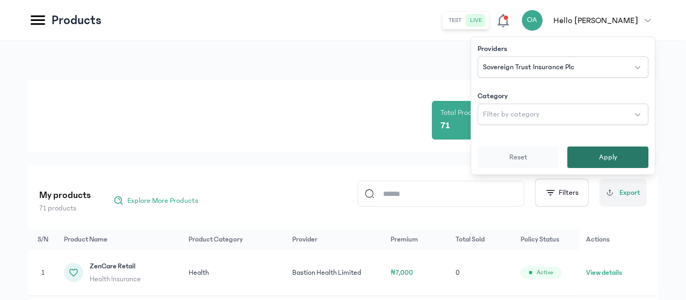
click at [604, 160] on span "Apply" at bounding box center [608, 157] width 18 height 11
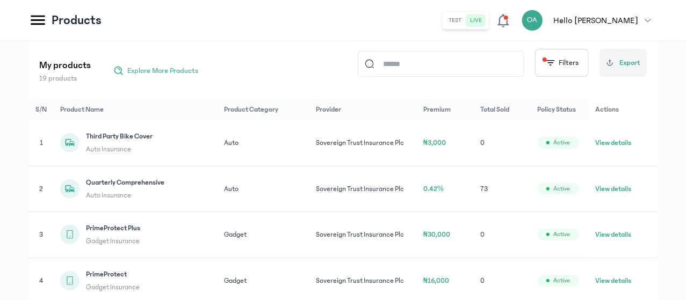
scroll to position [169, 0]
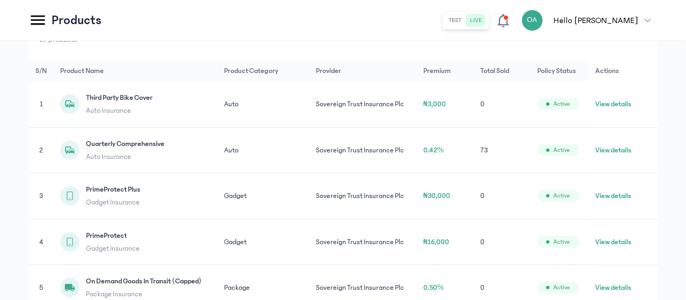
click at [618, 156] on button "View details" at bounding box center [613, 150] width 36 height 11
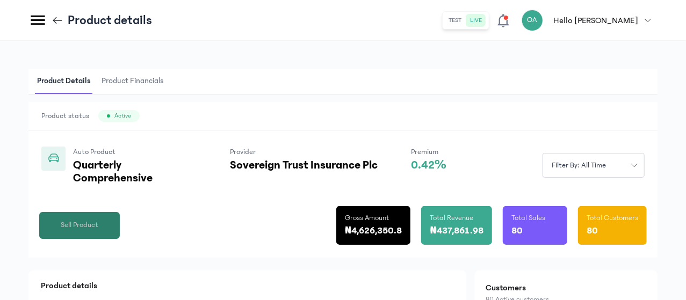
click at [98, 231] on span "Sell Product" at bounding box center [80, 225] width 38 height 11
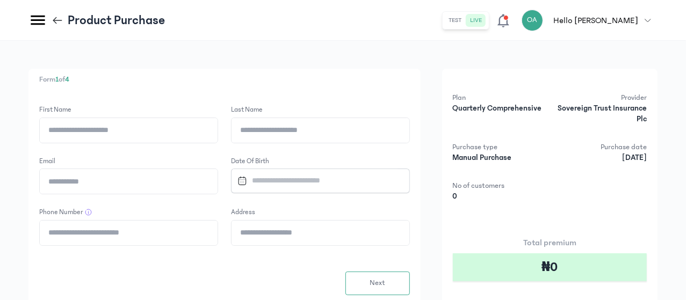
click at [218, 133] on input "First Name" at bounding box center [129, 130] width 178 height 25
type input "*"
type input "*****"
click at [344, 133] on input "Last Name" at bounding box center [321, 130] width 178 height 25
type input "**********"
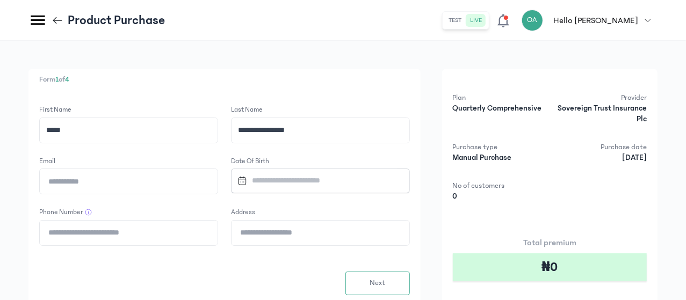
click at [218, 184] on input "Email" at bounding box center [129, 181] width 178 height 25
type input "**********"
click at [356, 183] on input "Datepicker input" at bounding box center [315, 180] width 165 height 23
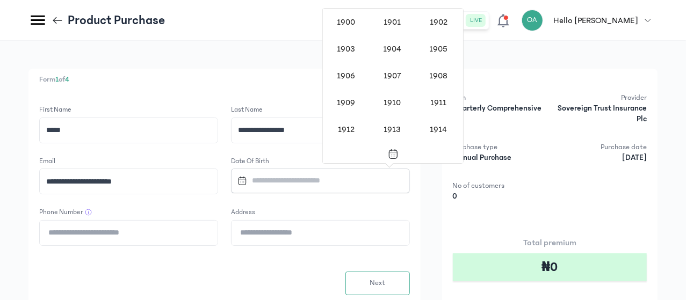
scroll to position [880, 0]
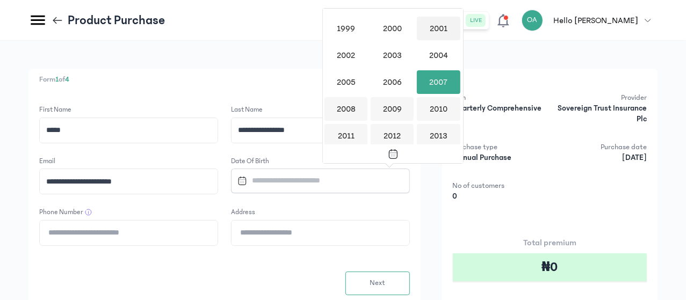
click at [437, 22] on div "2001" at bounding box center [438, 29] width 43 height 24
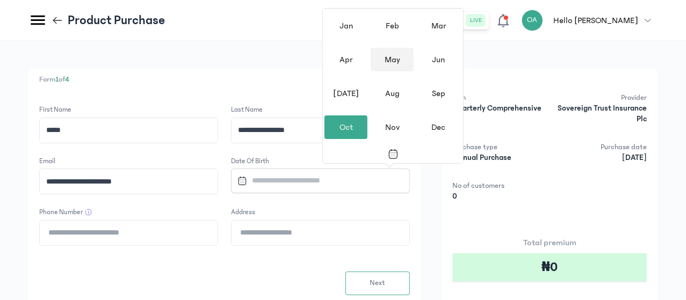
click at [393, 55] on div "May" at bounding box center [392, 60] width 43 height 24
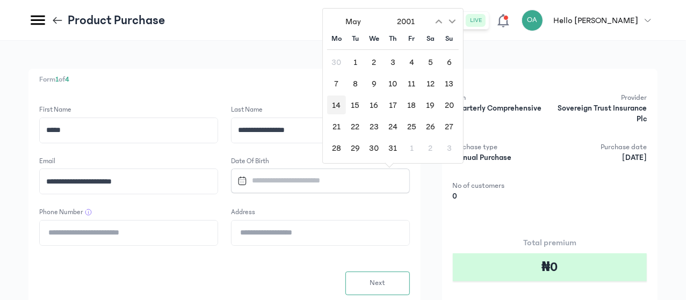
drag, startPoint x: 333, startPoint y: 128, endPoint x: 343, endPoint y: 114, distance: 17.7
click at [343, 114] on div "30 1 2 3 4 5 6 7 8 9 10 11 12 13 14 15 16 17 18 19 20 21 22 23 24 25 26 27 28 2…" at bounding box center [393, 105] width 132 height 105
click at [333, 131] on div "21" at bounding box center [336, 126] width 19 height 19
type input "**********"
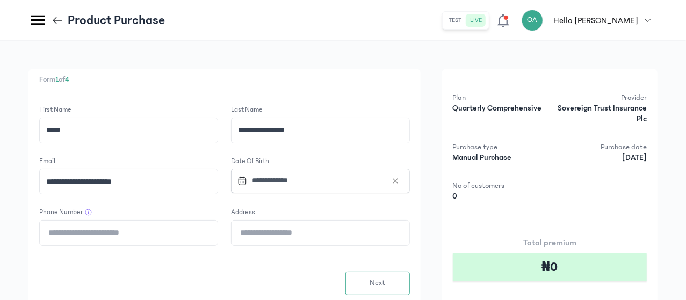
click at [218, 234] on input "Phone Number" at bounding box center [129, 233] width 178 height 25
type input "**********"
click at [335, 232] on input "Address" at bounding box center [321, 233] width 178 height 25
type input "**********"
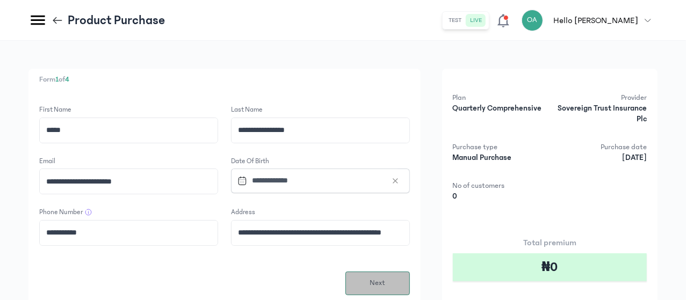
click at [410, 282] on button "Next" at bounding box center [377, 284] width 64 height 24
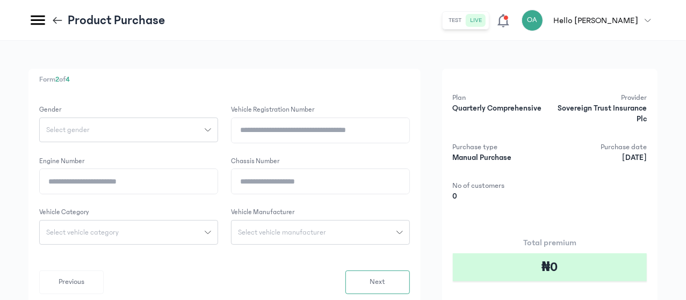
click at [205, 127] on div "Select gender" at bounding box center [122, 130] width 165 height 8
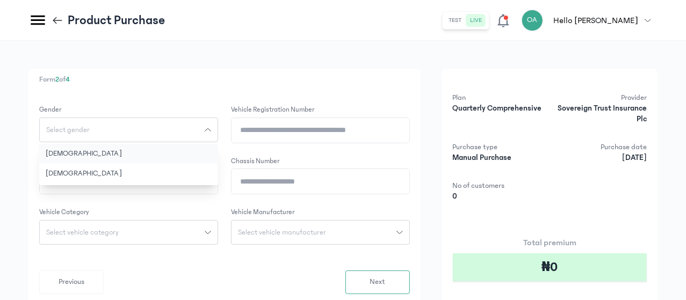
click at [207, 151] on button "[DEMOGRAPHIC_DATA]" at bounding box center [128, 154] width 179 height 20
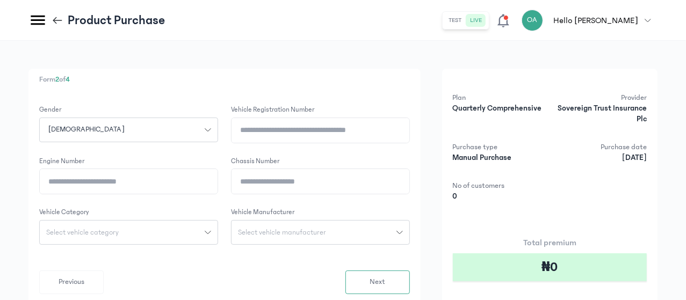
click at [349, 129] on input "Vehicle registration number" at bounding box center [321, 130] width 178 height 25
type input "********"
click at [347, 178] on input "Chassis Number" at bounding box center [321, 181] width 178 height 25
drag, startPoint x: 328, startPoint y: 182, endPoint x: 408, endPoint y: 186, distance: 80.1
click at [408, 186] on input "**********" at bounding box center [321, 181] width 178 height 25
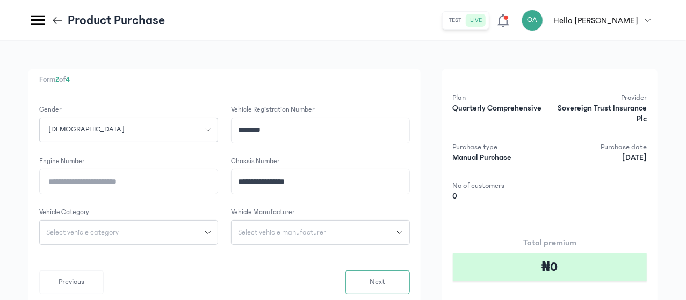
type input "**********"
click at [218, 183] on input "Engine Number" at bounding box center [129, 181] width 178 height 25
paste input "**********"
type input "**********"
click at [333, 234] on span "Select vehicle manufacturer" at bounding box center [282, 233] width 101 height 8
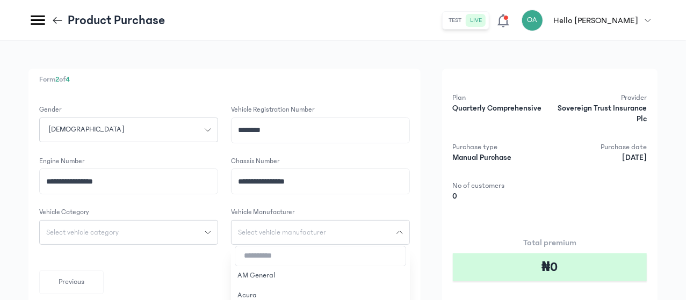
click at [344, 256] on input "search" at bounding box center [320, 256] width 170 height 19
type input "*"
type input "****"
click at [343, 276] on button "Lexus" at bounding box center [320, 276] width 179 height 20
click at [205, 230] on div "Select vehicle category" at bounding box center [122, 233] width 165 height 8
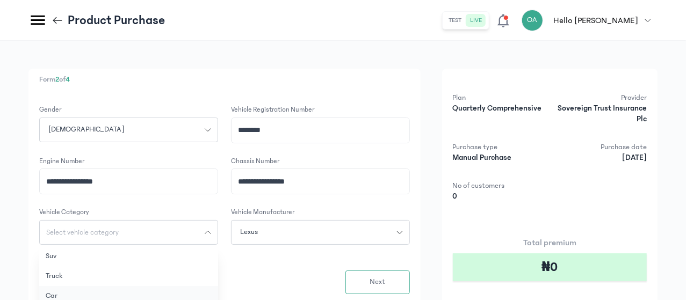
click at [210, 289] on button "Car" at bounding box center [128, 296] width 179 height 20
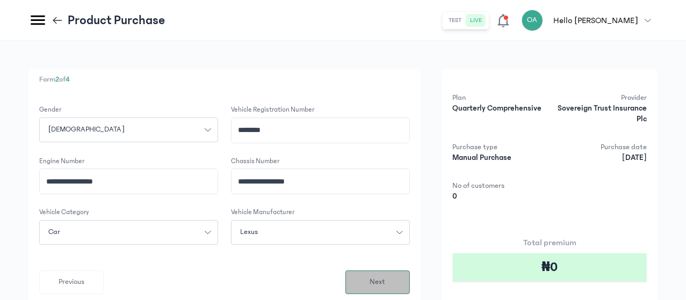
click at [410, 279] on button "Next" at bounding box center [377, 283] width 64 height 24
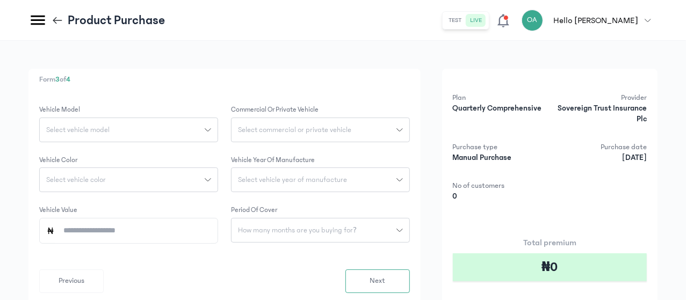
click at [205, 132] on div "Select vehicle model" at bounding box center [122, 130] width 165 height 8
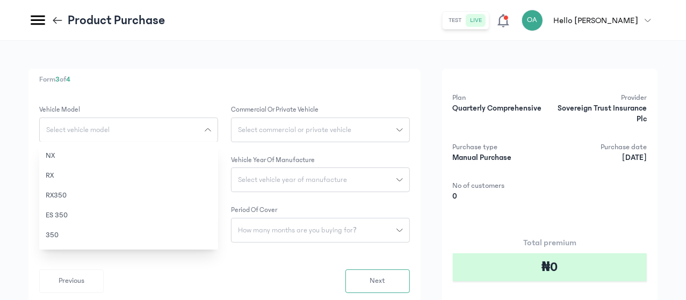
scroll to position [201, 0]
click at [213, 204] on button "ES 350" at bounding box center [128, 211] width 179 height 20
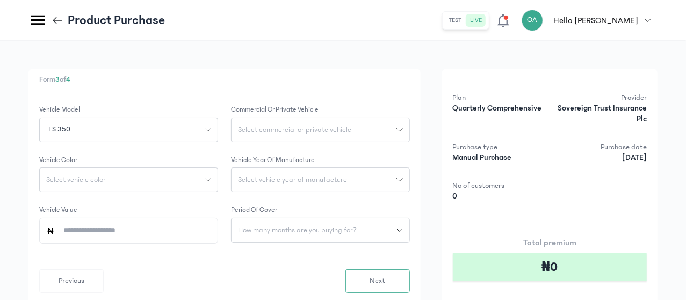
click at [358, 126] on span "Select commercial or private vehicle" at bounding box center [295, 130] width 126 height 8
click at [362, 149] on button "Private" at bounding box center [320, 154] width 179 height 20
click at [205, 180] on div "Select vehicle color" at bounding box center [122, 180] width 165 height 8
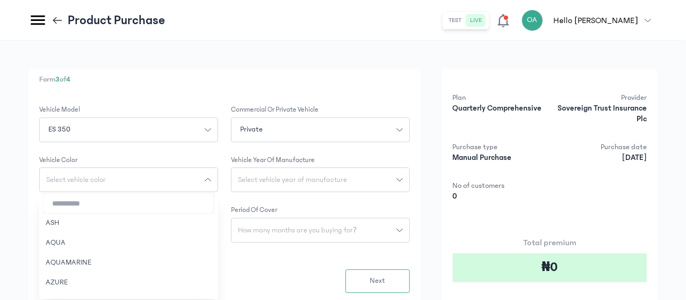
click at [214, 200] on input "search" at bounding box center [129, 203] width 170 height 19
type input "***"
click at [206, 286] on button "RED" at bounding box center [128, 288] width 179 height 20
click at [354, 176] on button "Select vehicle year of manufacture" at bounding box center [320, 180] width 179 height 25
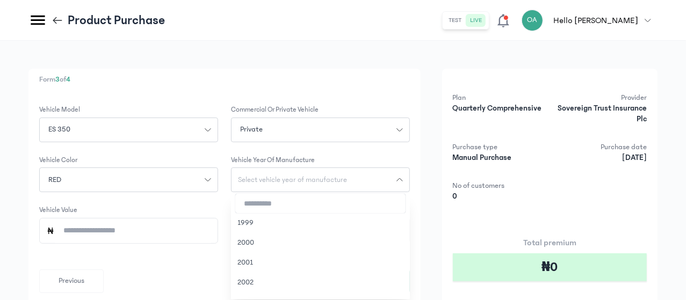
click at [343, 207] on input "search" at bounding box center [320, 203] width 170 height 19
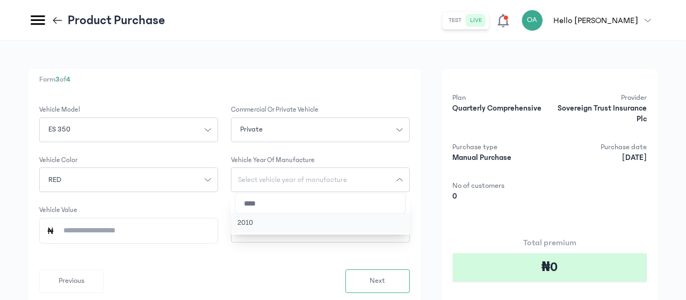
type input "****"
click at [343, 219] on button "2010" at bounding box center [320, 223] width 179 height 20
click at [211, 226] on input "Vehicle Value" at bounding box center [133, 231] width 156 height 25
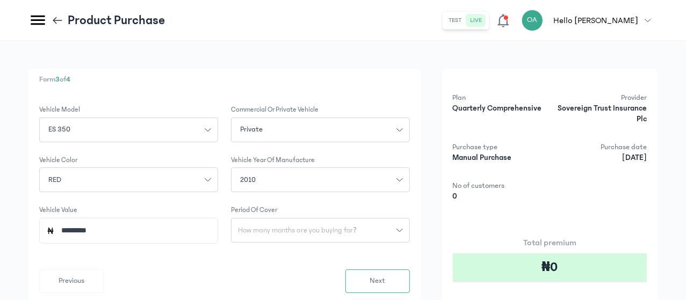
type input "*********"
click at [344, 230] on span "How many months are you buying for?" at bounding box center [298, 231] width 132 height 8
click at [342, 249] on button "3 months" at bounding box center [320, 254] width 179 height 20
click at [410, 283] on button "Next" at bounding box center [377, 282] width 64 height 24
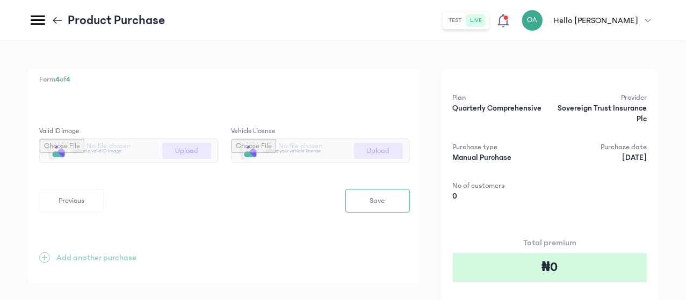
click at [218, 147] on input "file" at bounding box center [129, 151] width 178 height 24
type input "**********"
click at [407, 154] on input "file" at bounding box center [321, 151] width 178 height 24
type input "**********"
click at [410, 205] on button "Save" at bounding box center [377, 201] width 64 height 24
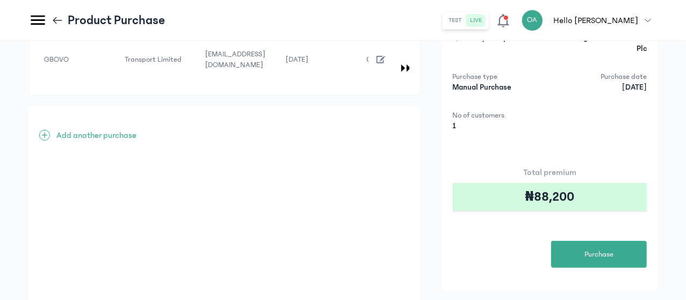
scroll to position [95, 0]
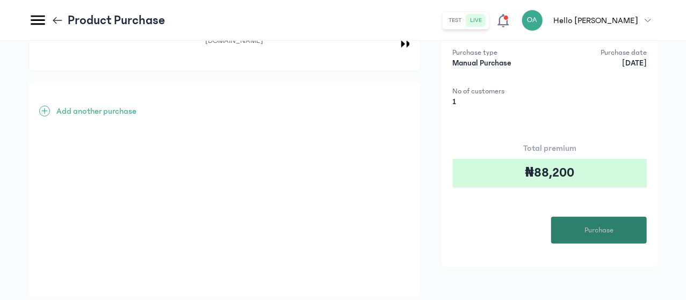
click at [591, 233] on span "Purchase" at bounding box center [599, 230] width 29 height 11
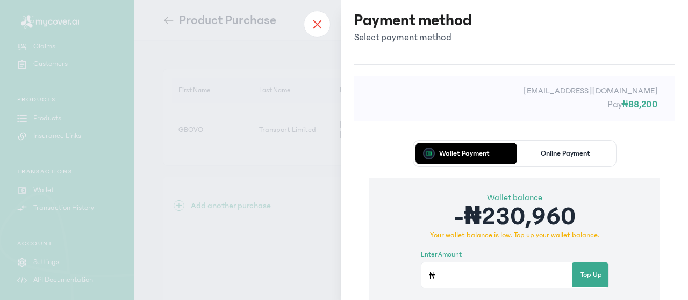
click at [311, 20] on div at bounding box center [317, 24] width 27 height 27
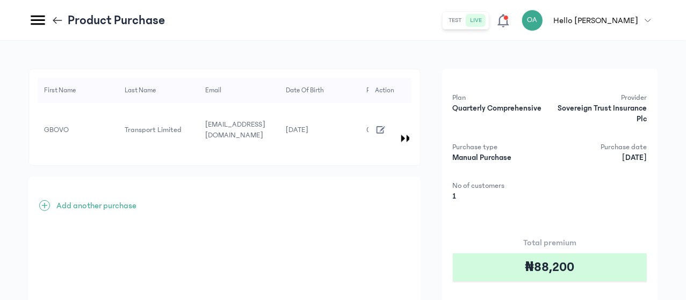
click at [385, 126] on icon "button" at bounding box center [380, 130] width 9 height 8
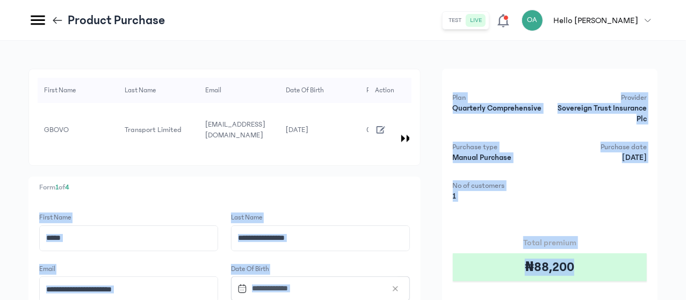
scroll to position [176, 0]
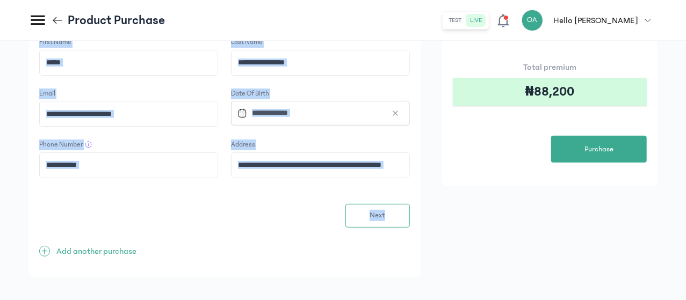
drag, startPoint x: 478, startPoint y: 184, endPoint x: 508, endPoint y: 320, distance: 138.6
click at [410, 204] on button "Next" at bounding box center [377, 216] width 64 height 24
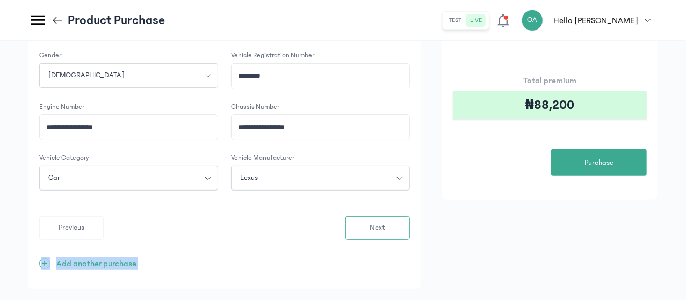
scroll to position [175, 0]
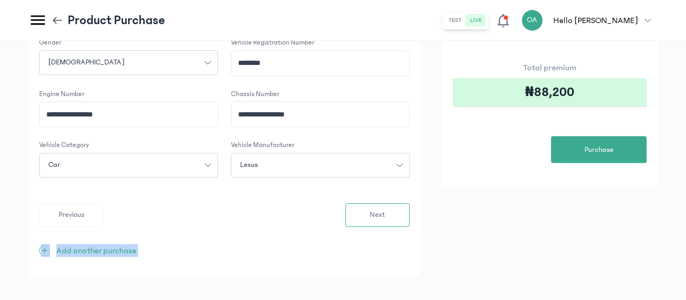
drag, startPoint x: 481, startPoint y: 197, endPoint x: 493, endPoint y: 318, distance: 120.9
click at [410, 212] on button "Next" at bounding box center [377, 216] width 64 height 24
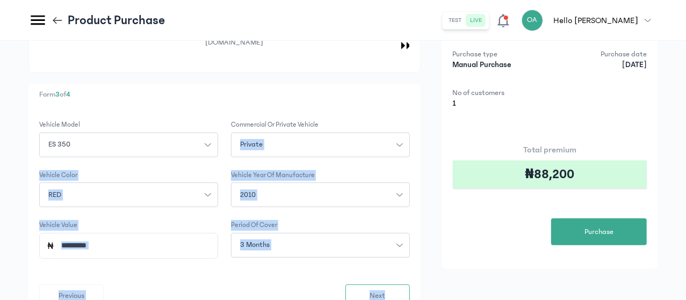
scroll to position [174, 0]
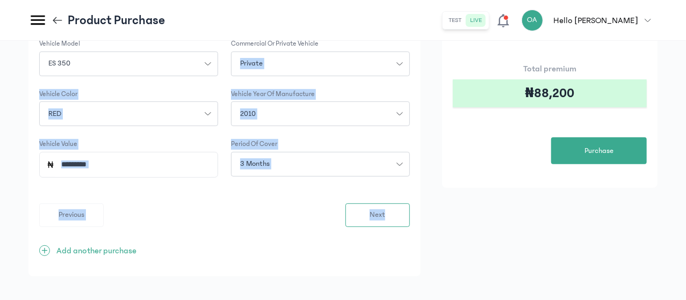
drag, startPoint x: 471, startPoint y: 204, endPoint x: 477, endPoint y: 301, distance: 96.9
click at [211, 155] on input "*********" at bounding box center [133, 165] width 156 height 25
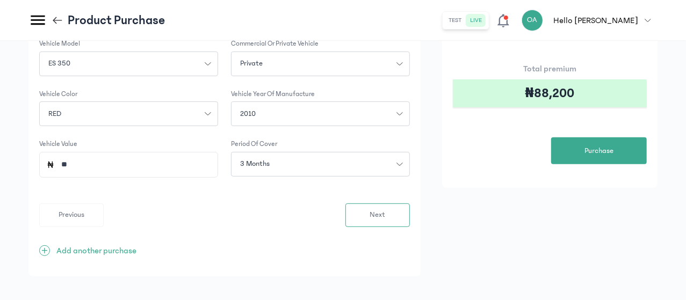
type input "*"
type input "*********"
click at [385, 210] on span "Next" at bounding box center [378, 215] width 16 height 11
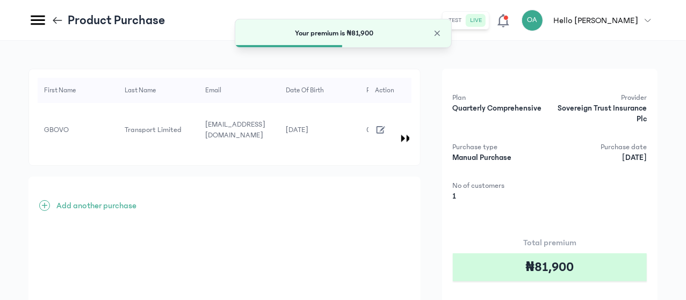
drag, startPoint x: 686, startPoint y: 193, endPoint x: 687, endPoint y: 284, distance: 90.8
click at [686, 284] on html "MyCoverAi Get Started DASHBOARD Analytics ADMIN Sales Policies Claims Customers…" at bounding box center [343, 150] width 686 height 300
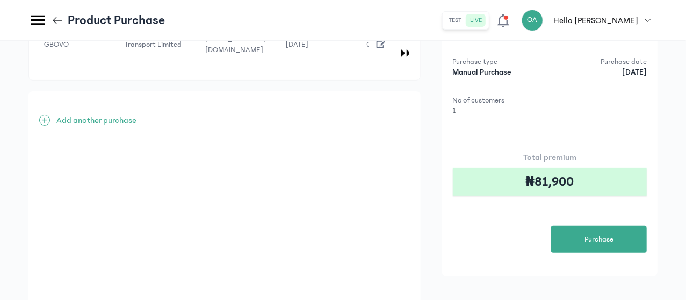
scroll to position [91, 0]
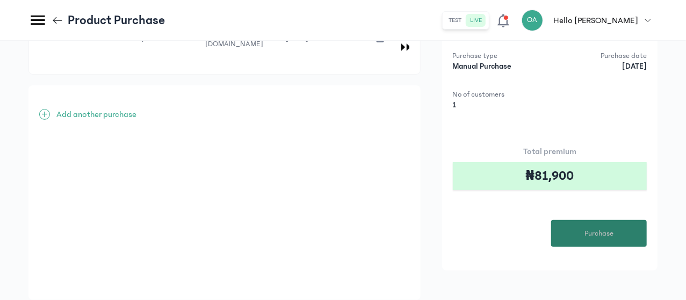
click at [616, 236] on button "Purchase" at bounding box center [599, 233] width 96 height 27
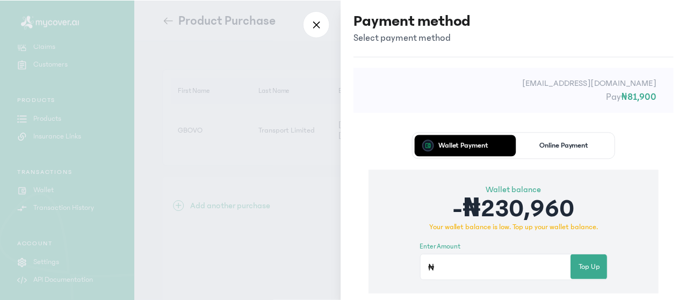
scroll to position [0, 0]
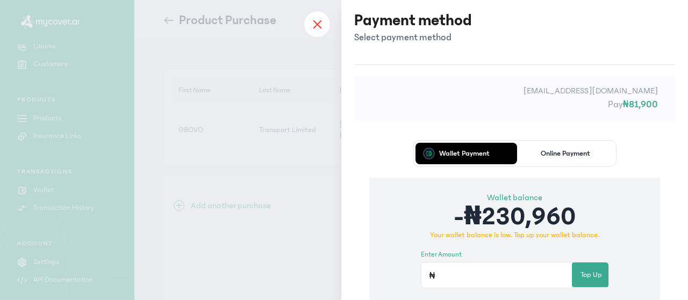
click at [322, 27] on div at bounding box center [317, 24] width 27 height 27
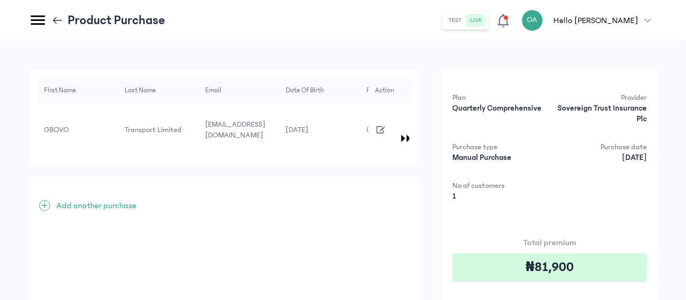
click at [385, 126] on icon "button" at bounding box center [380, 130] width 9 height 8
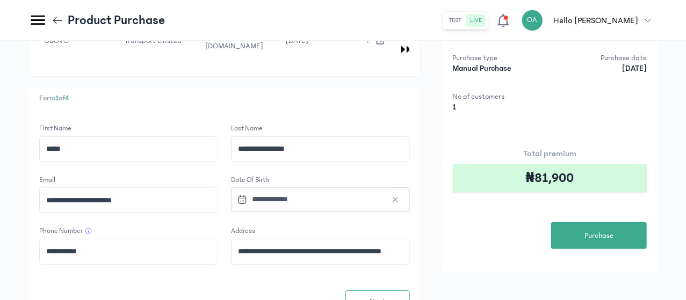
scroll to position [110, 0]
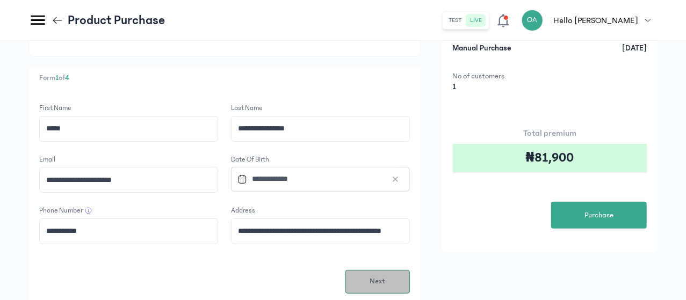
click at [385, 276] on span "Next" at bounding box center [378, 281] width 16 height 11
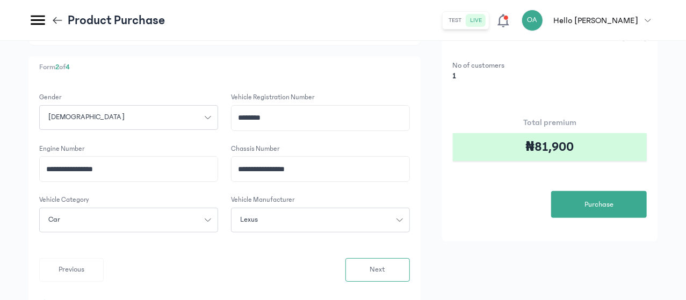
scroll to position [130, 0]
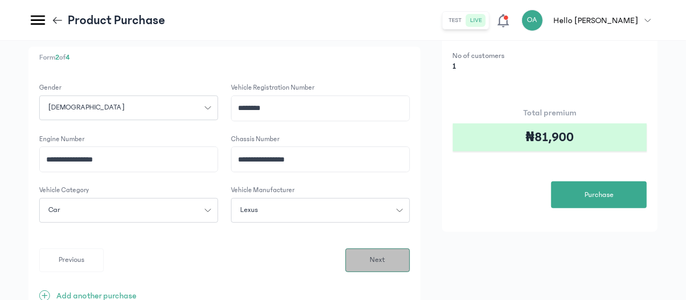
click at [385, 255] on span "Next" at bounding box center [378, 260] width 16 height 11
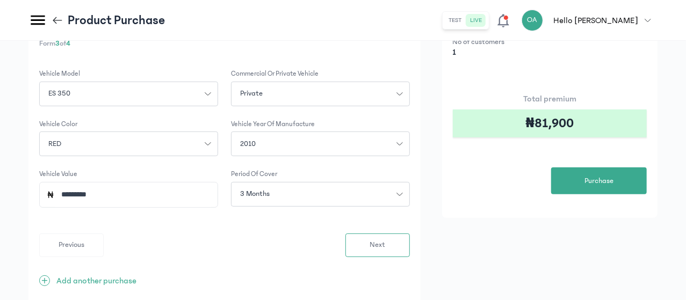
scroll to position [143, 0]
click at [211, 187] on input "*********" at bounding box center [133, 196] width 156 height 25
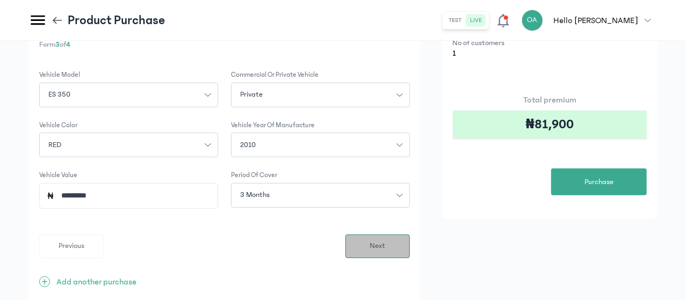
type input "*********"
click at [385, 241] on span "Next" at bounding box center [378, 246] width 16 height 11
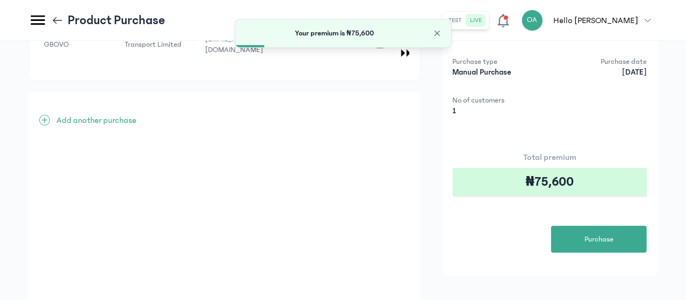
scroll to position [88, 0]
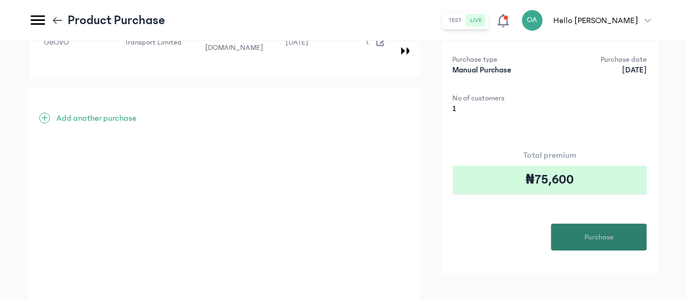
click at [611, 236] on span "Purchase" at bounding box center [599, 237] width 29 height 11
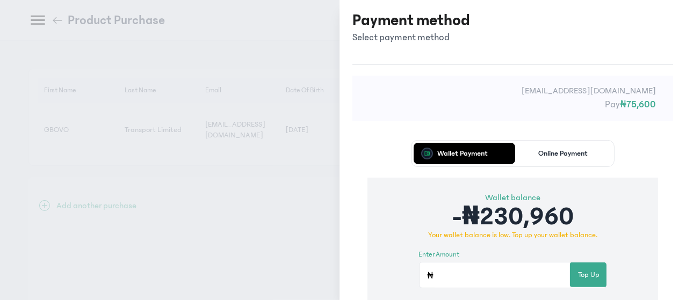
scroll to position [0, 0]
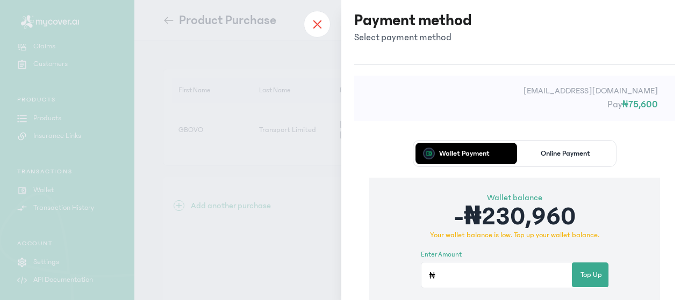
click at [321, 28] on icon at bounding box center [317, 24] width 9 height 10
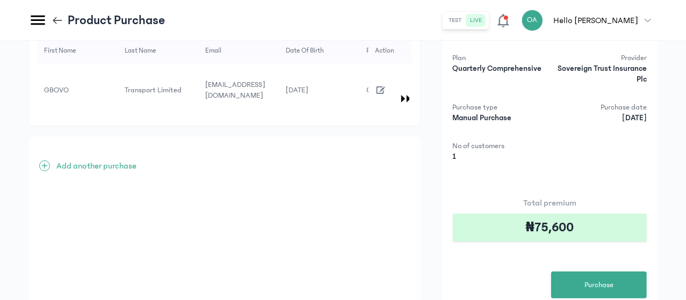
scroll to position [52, 0]
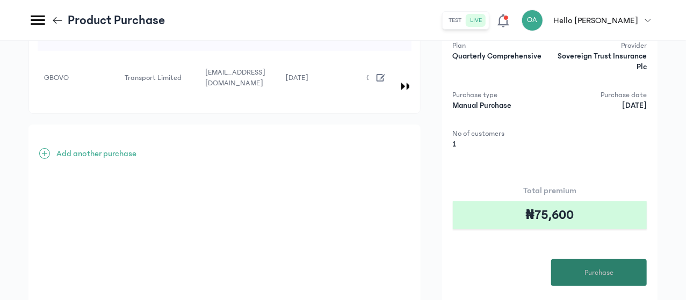
click at [617, 276] on button "Purchase" at bounding box center [599, 273] width 96 height 27
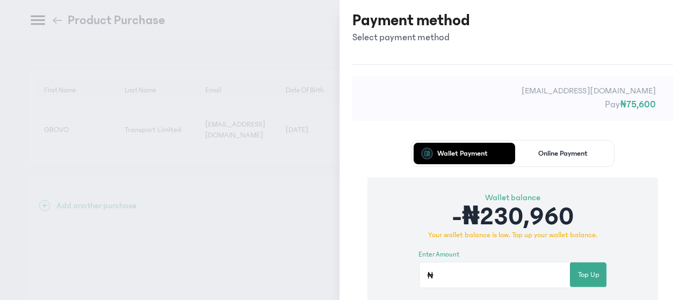
scroll to position [0, 0]
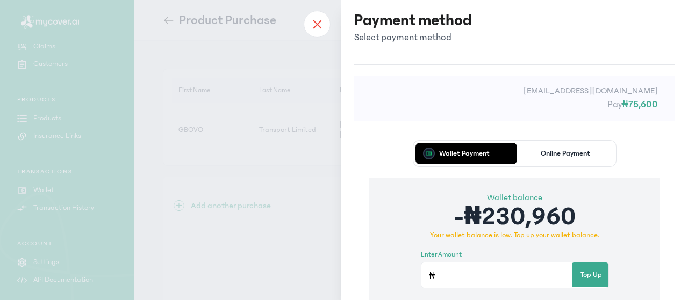
click at [309, 20] on div at bounding box center [317, 24] width 27 height 27
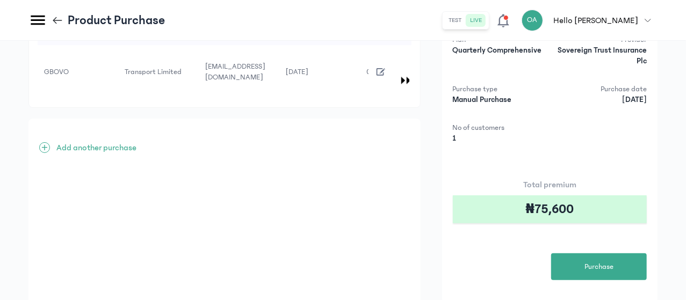
scroll to position [57, 0]
click at [412, 69] on td at bounding box center [390, 73] width 43 height 54
click at [387, 69] on icon "button" at bounding box center [381, 73] width 12 height 12
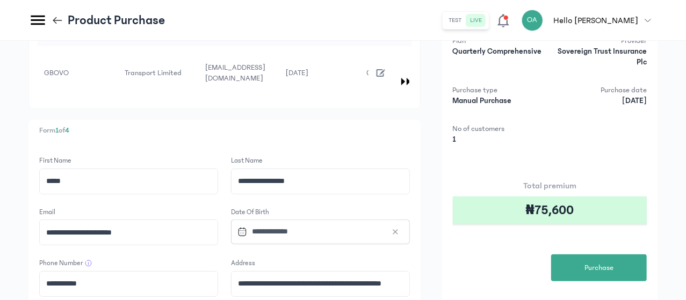
click at [421, 140] on div "**********" at bounding box center [224, 258] width 392 height 276
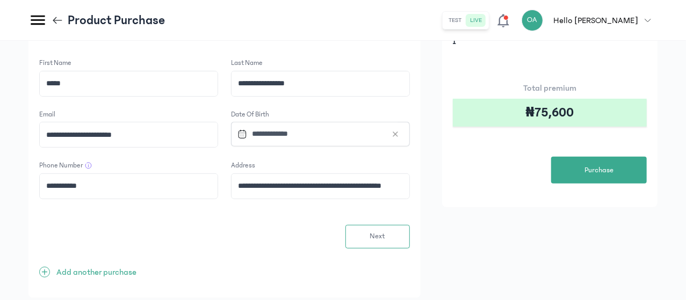
scroll to position [164, 0]
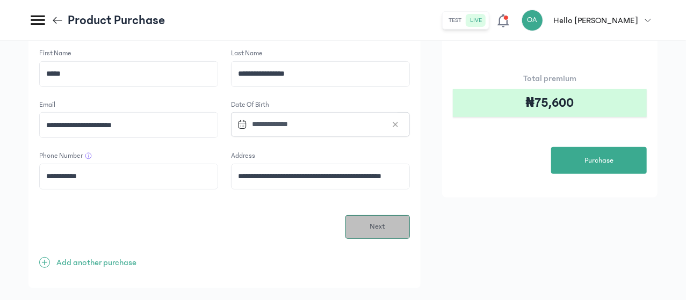
click at [385, 221] on span "Next" at bounding box center [378, 226] width 16 height 11
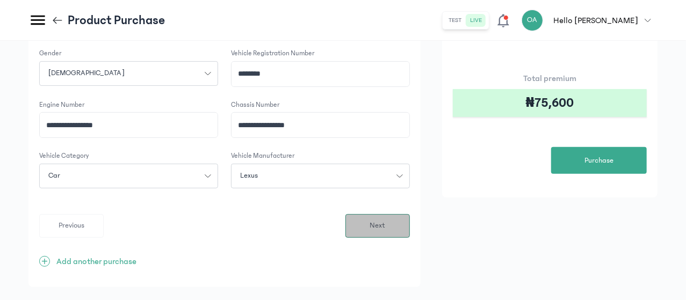
scroll to position [0, 0]
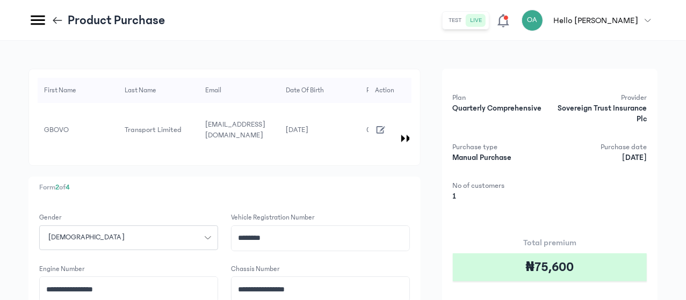
click at [421, 167] on div "**********" at bounding box center [224, 260] width 392 height 383
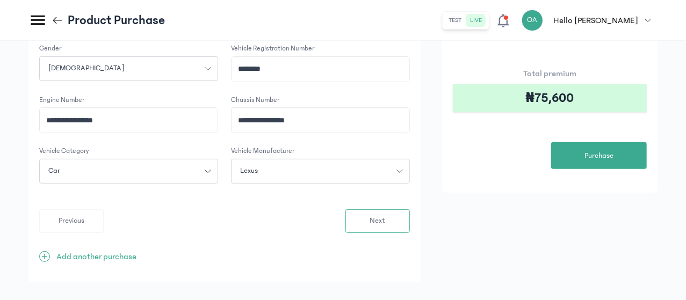
scroll to position [172, 0]
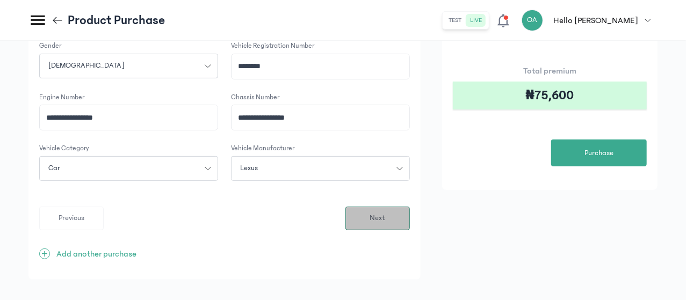
click at [385, 213] on span "Next" at bounding box center [378, 218] width 16 height 11
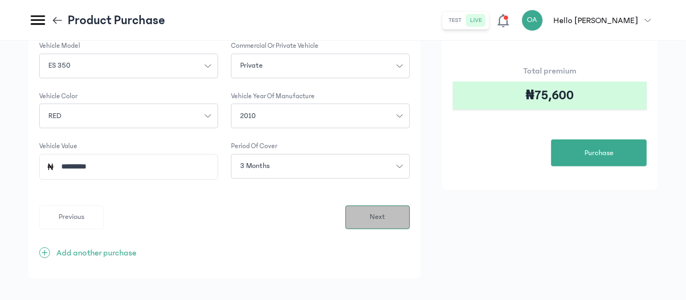
scroll to position [0, 0]
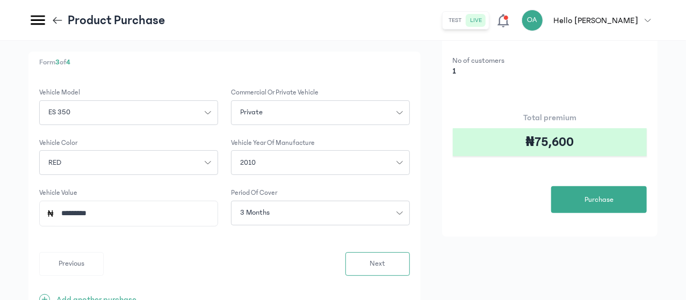
scroll to position [129, 0]
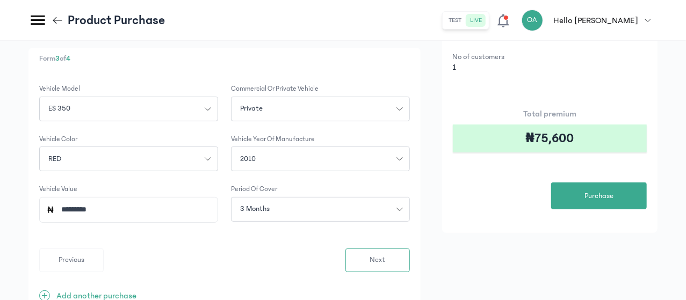
click at [211, 199] on input "*********" at bounding box center [133, 210] width 156 height 25
type input "*"
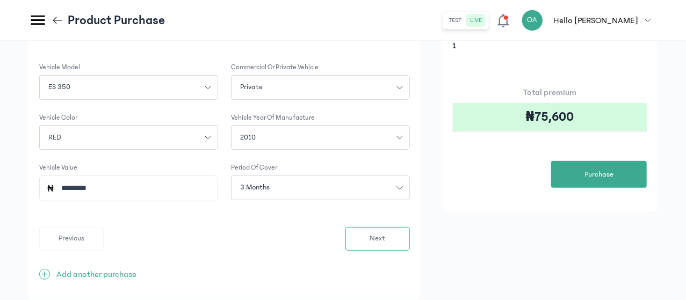
scroll to position [174, 0]
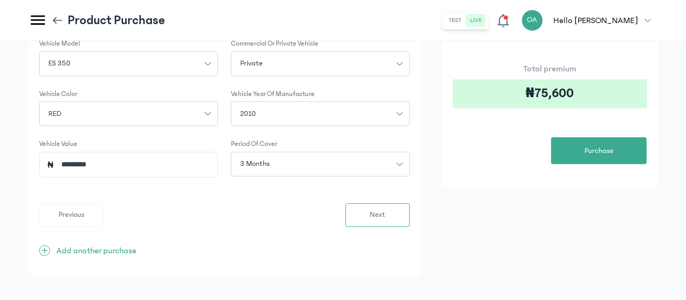
click at [211, 158] on input "*********" at bounding box center [133, 165] width 156 height 25
type input "*"
type input "*********"
click at [410, 204] on button "Next" at bounding box center [377, 216] width 64 height 24
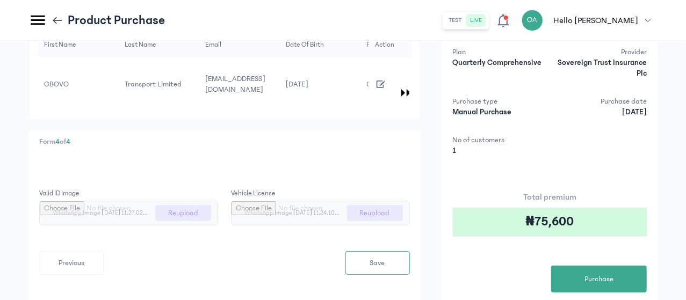
scroll to position [47, 0]
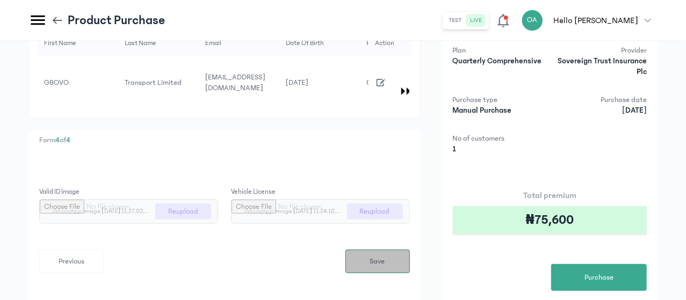
click at [410, 253] on button "Save" at bounding box center [377, 262] width 64 height 24
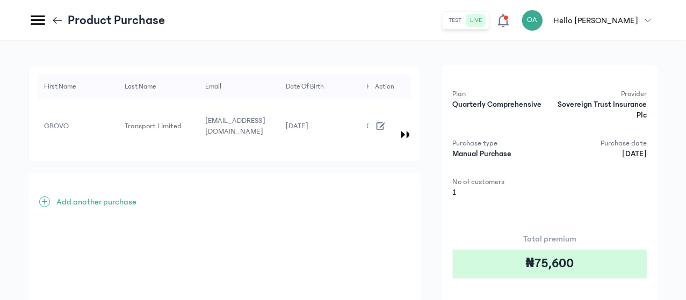
scroll to position [0, 0]
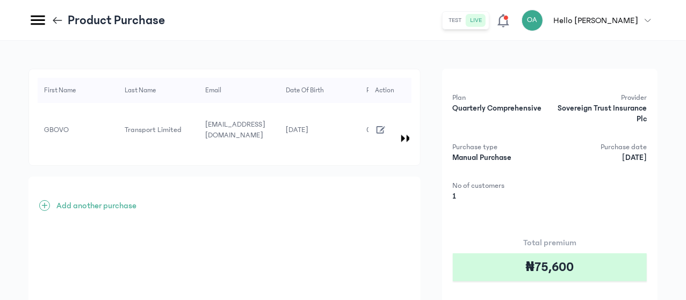
click at [412, 121] on td at bounding box center [390, 130] width 43 height 54
click at [387, 125] on icon "button" at bounding box center [381, 130] width 12 height 12
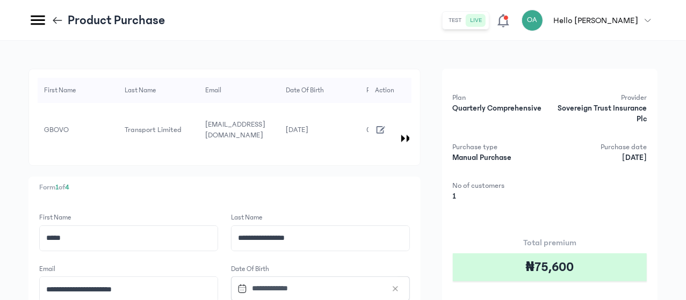
drag, startPoint x: 686, startPoint y: 179, endPoint x: 687, endPoint y: 278, distance: 98.9
click at [686, 278] on html "MyCoverAi Get Started DASHBOARD Analytics ADMIN Sales Policies Claims Customers…" at bounding box center [343, 150] width 686 height 300
click at [659, 251] on div "**********" at bounding box center [343, 264] width 686 height 446
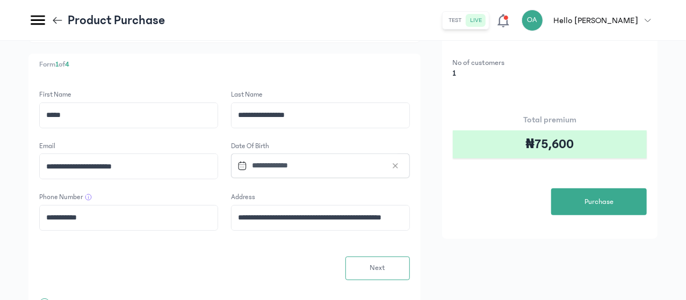
scroll to position [123, 0]
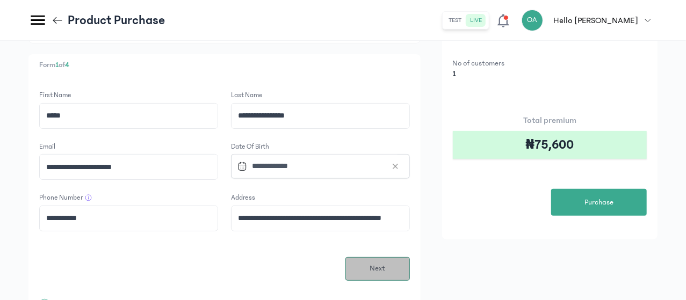
click at [410, 260] on button "Next" at bounding box center [377, 269] width 64 height 24
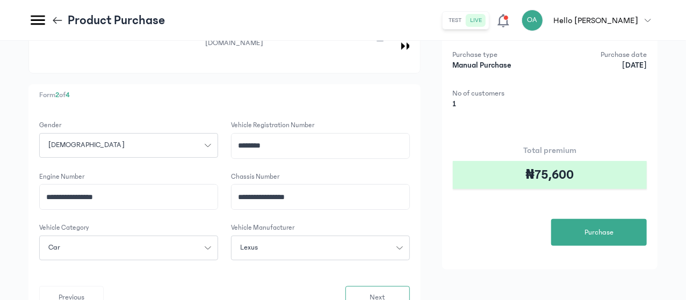
scroll to position [97, 0]
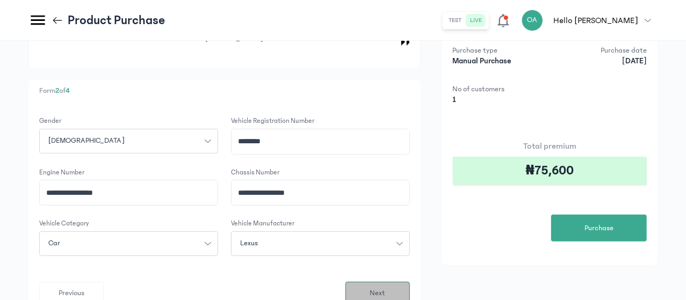
click at [410, 282] on button "Next" at bounding box center [377, 294] width 64 height 24
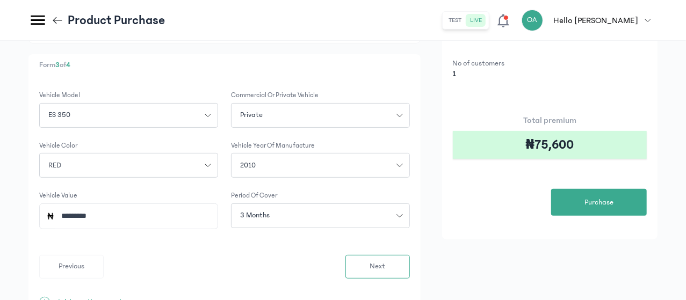
scroll to position [123, 0]
click at [385, 261] on span "Next" at bounding box center [378, 266] width 16 height 11
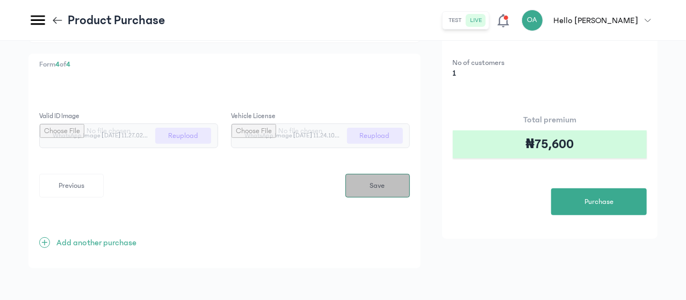
scroll to position [0, 0]
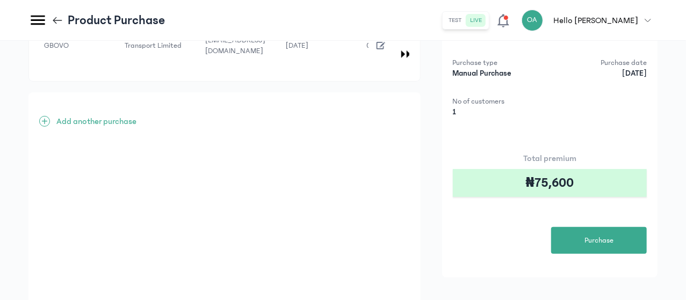
scroll to position [106, 0]
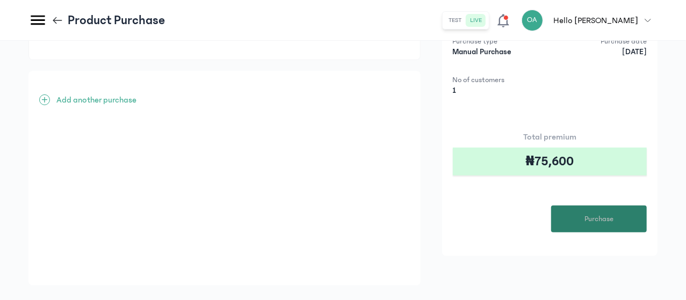
click at [595, 211] on button "Purchase" at bounding box center [599, 219] width 96 height 27
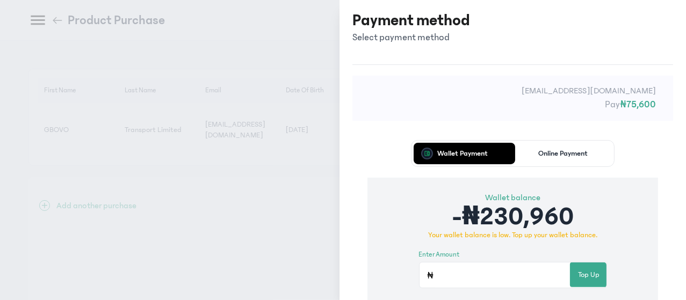
scroll to position [0, 0]
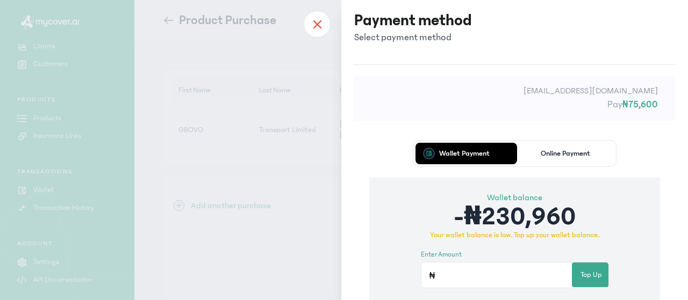
click at [312, 24] on div at bounding box center [317, 24] width 27 height 27
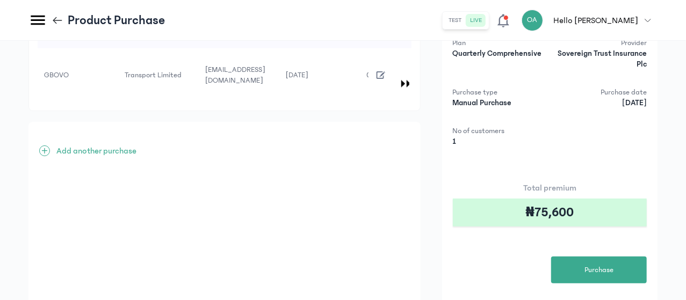
scroll to position [75, 0]
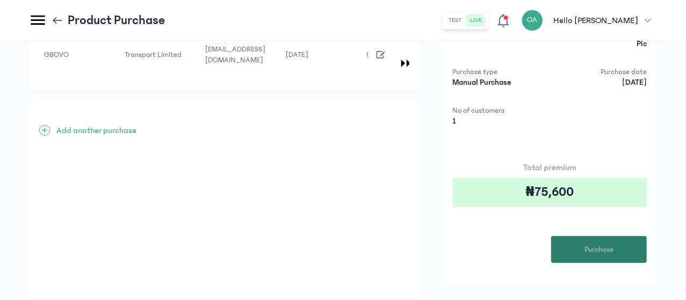
click at [618, 250] on button "Purchase" at bounding box center [599, 249] width 96 height 27
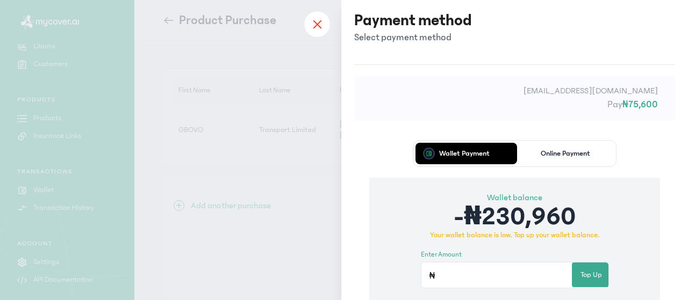
click at [316, 25] on icon at bounding box center [316, 23] width 7 height 7
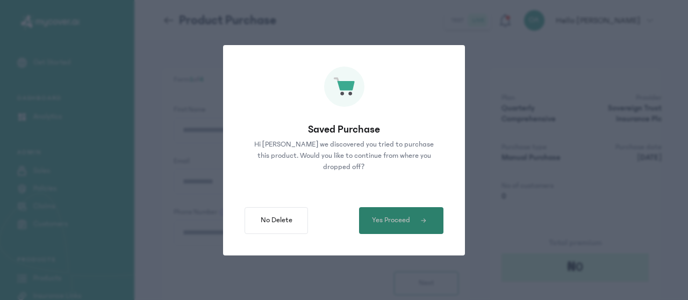
click at [399, 222] on span "Yes Proceed" at bounding box center [391, 220] width 38 height 11
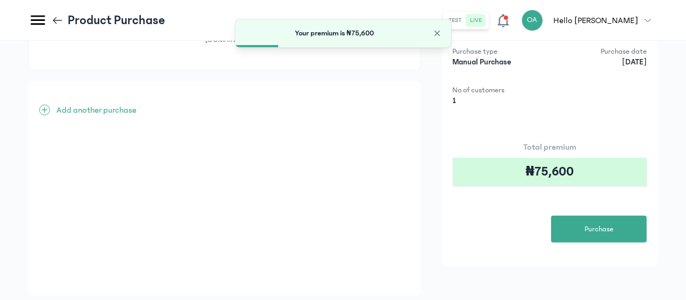
scroll to position [116, 0]
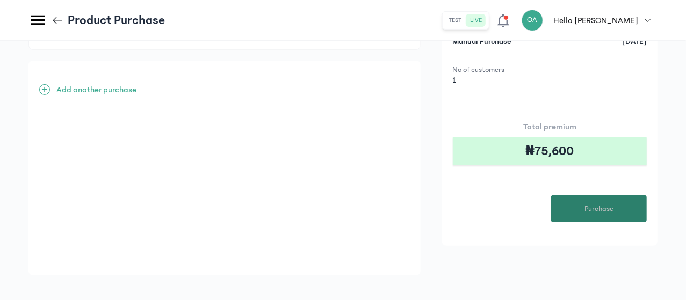
click at [609, 210] on span "Purchase" at bounding box center [599, 209] width 29 height 11
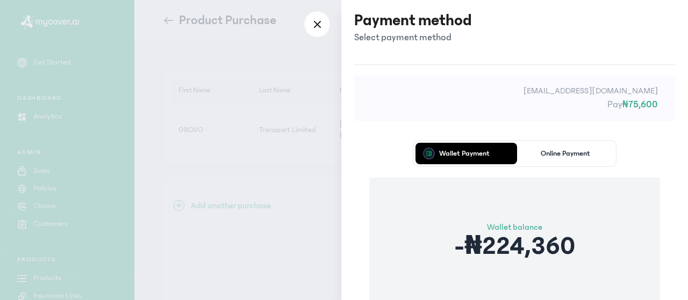
scroll to position [86, 0]
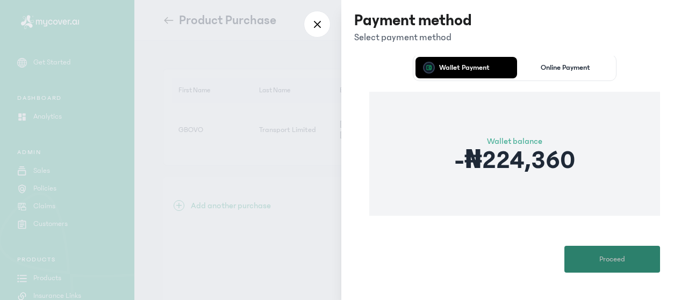
click at [599, 255] on span "Proceed" at bounding box center [612, 259] width 26 height 11
